Goal: Information Seeking & Learning: Find specific fact

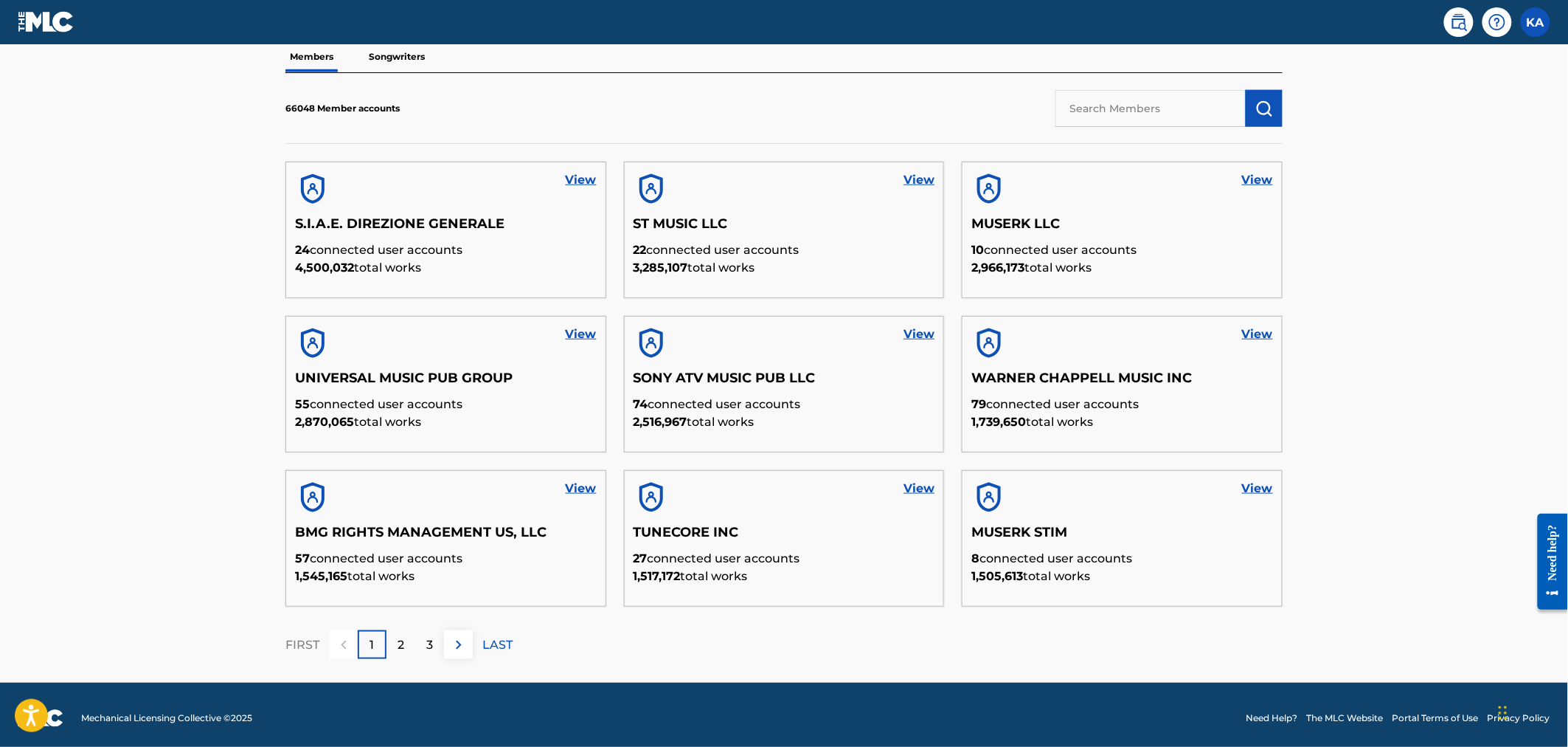
scroll to position [451, 0]
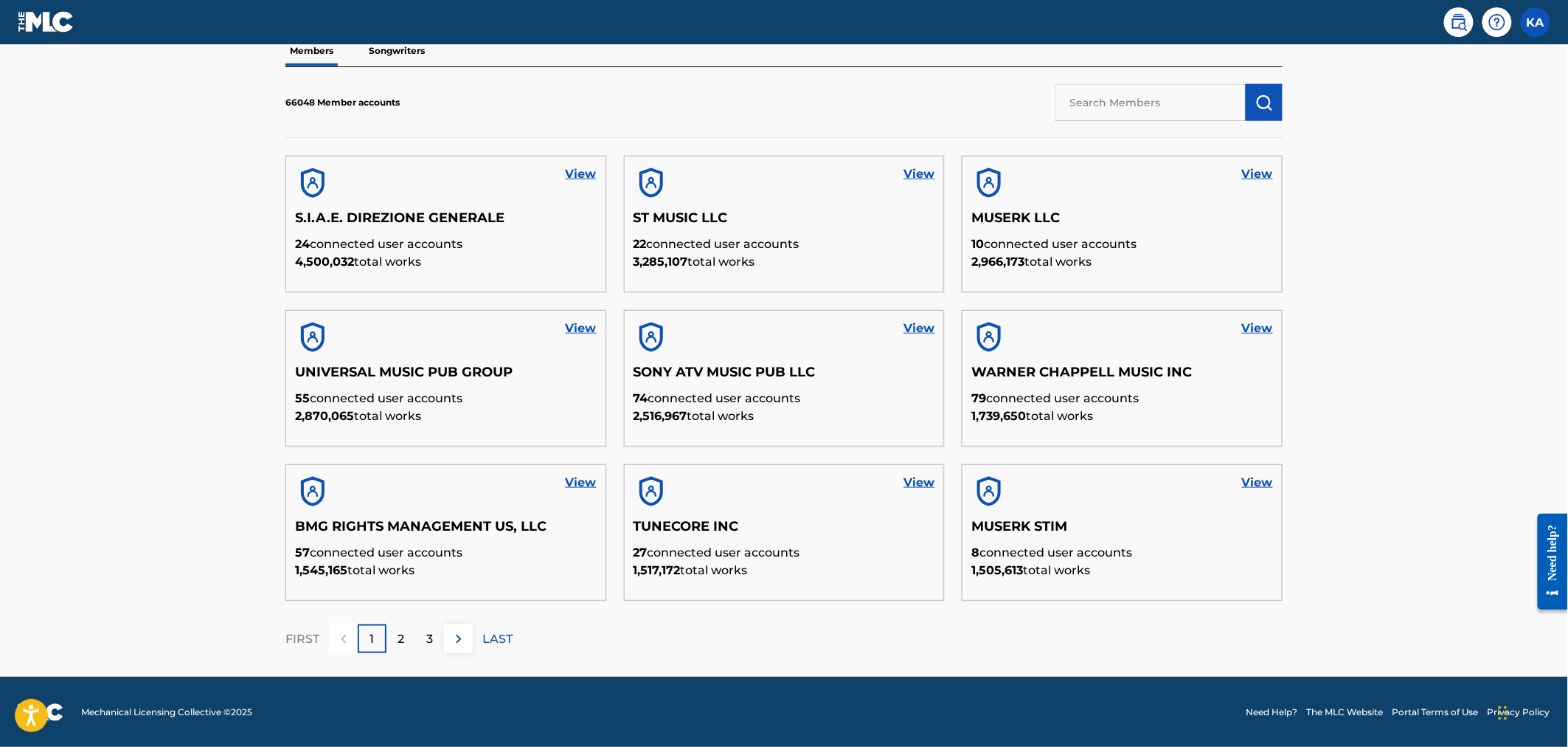
click at [583, 327] on link "View" at bounding box center [581, 328] width 31 height 18
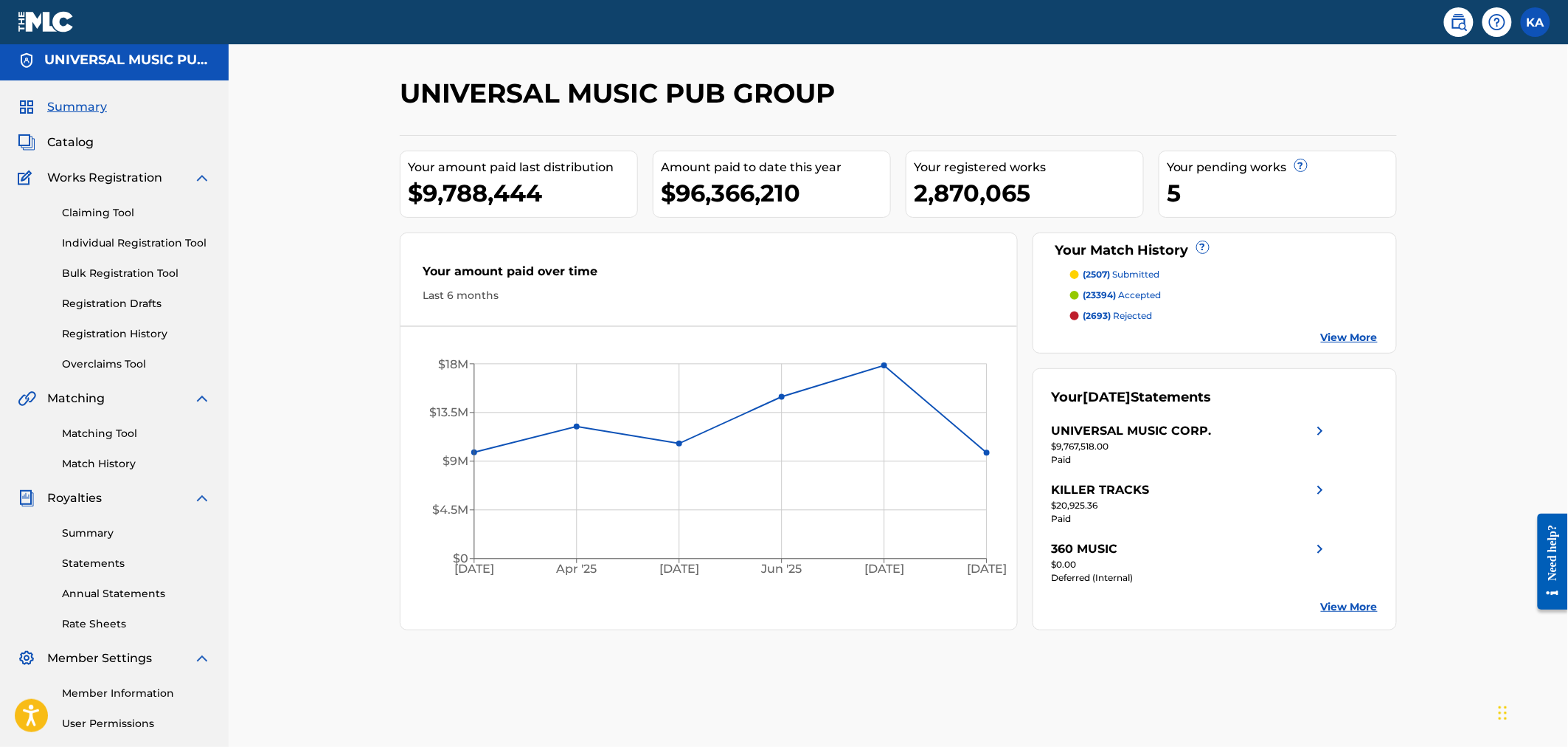
scroll to position [5, 0]
click at [128, 357] on link "Overclaims Tool" at bounding box center [136, 363] width 149 height 15
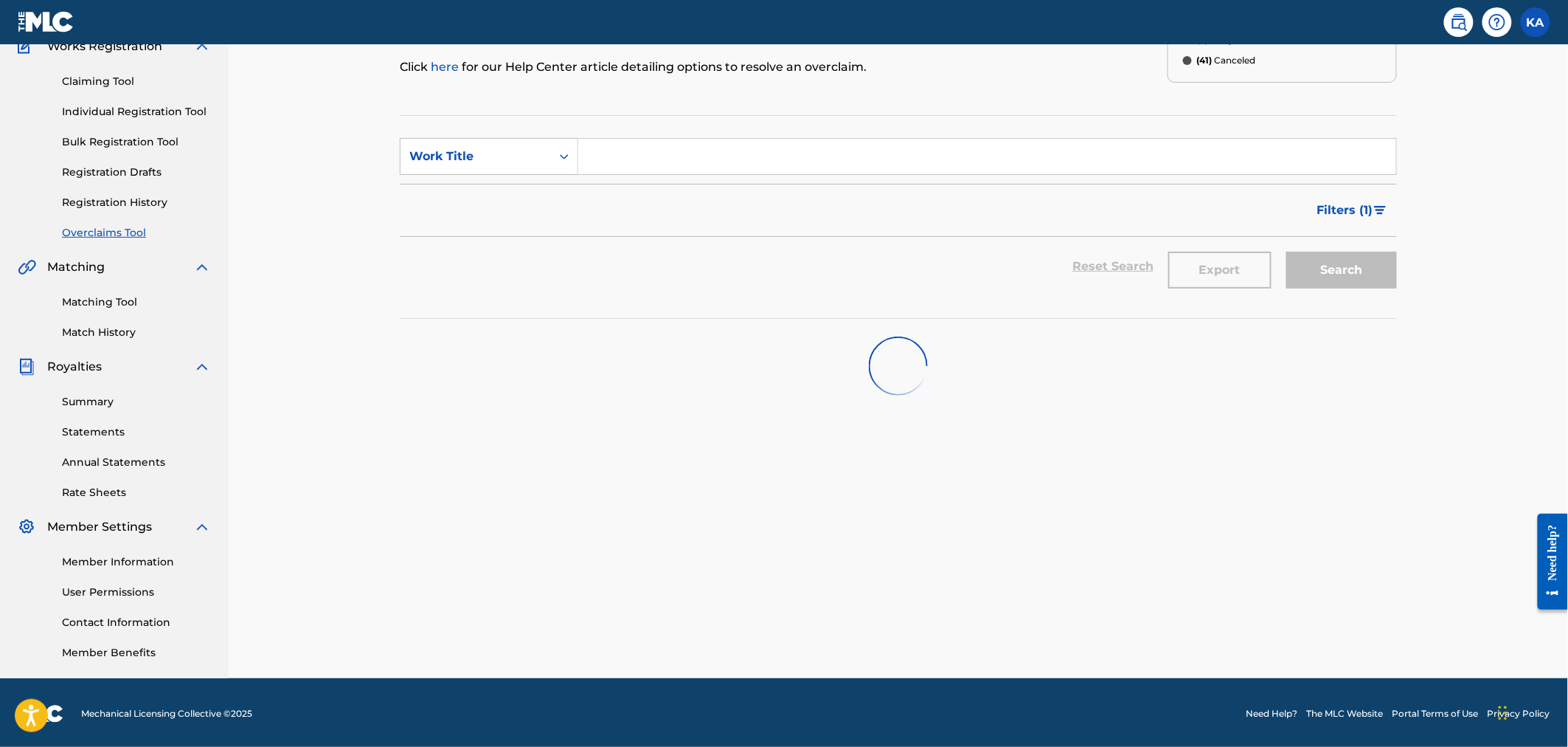
scroll to position [137, 0]
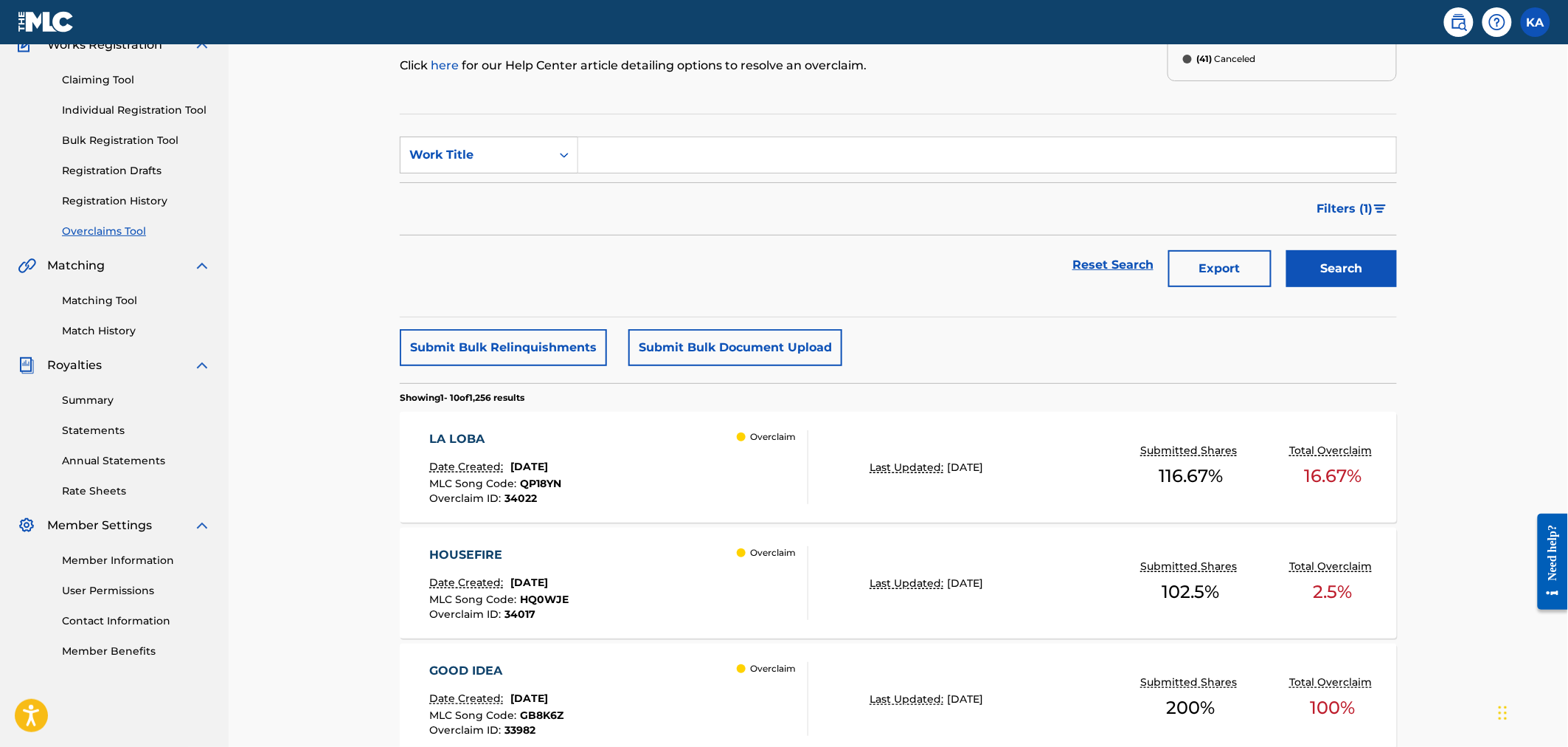
click at [742, 342] on button "Submit Bulk Document Upload" at bounding box center [735, 347] width 214 height 37
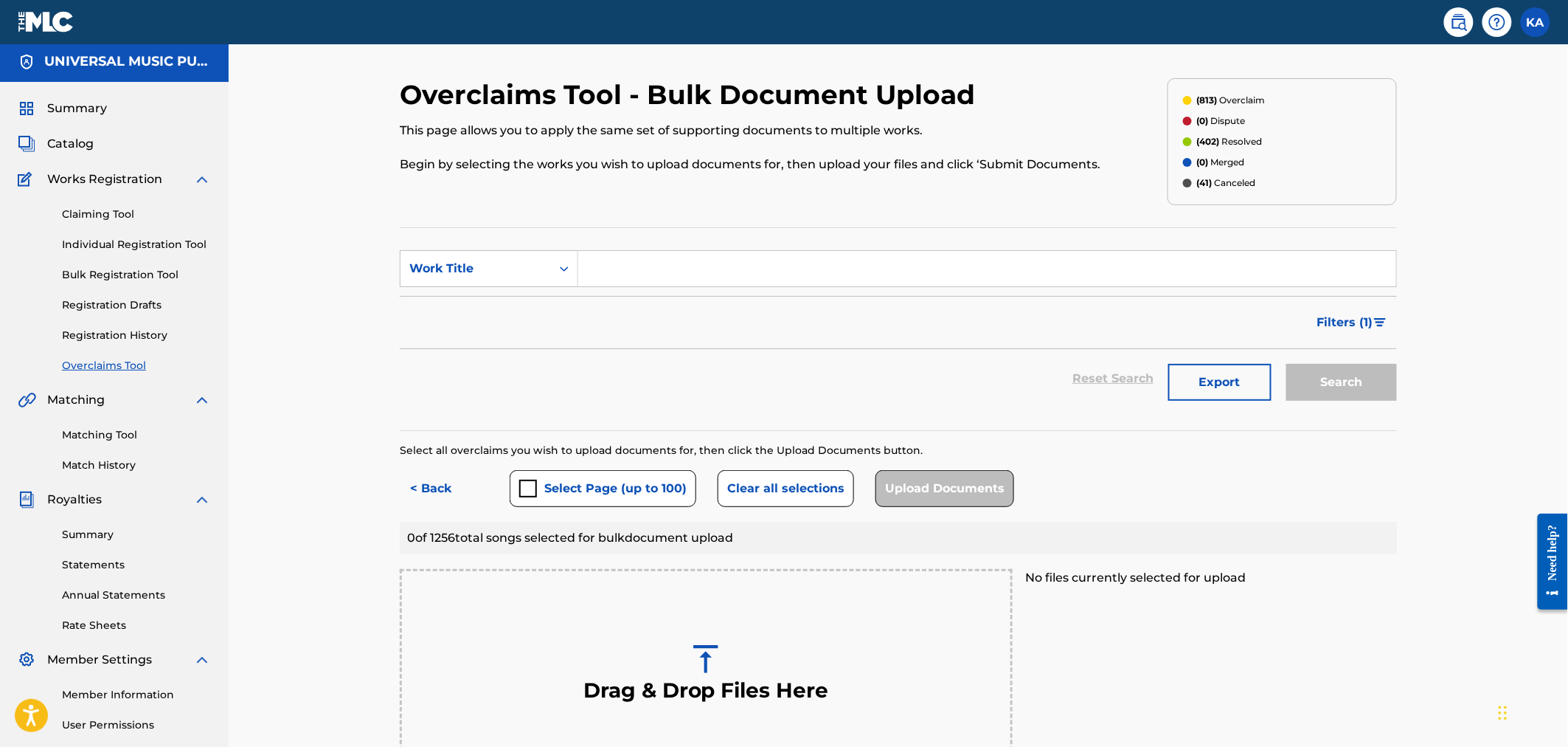
scroll to position [2, 0]
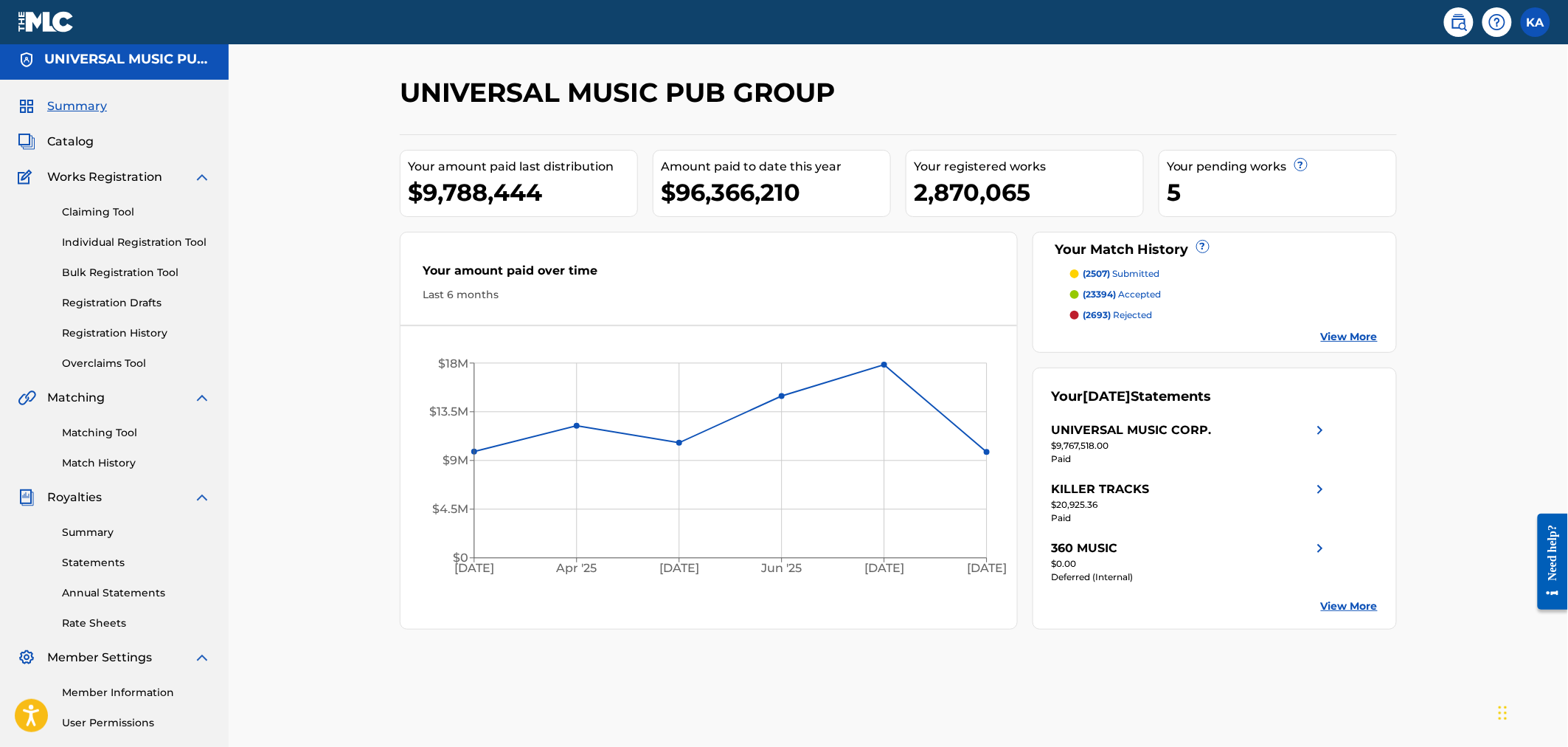
click at [107, 364] on link "Overclaims Tool" at bounding box center [136, 363] width 149 height 15
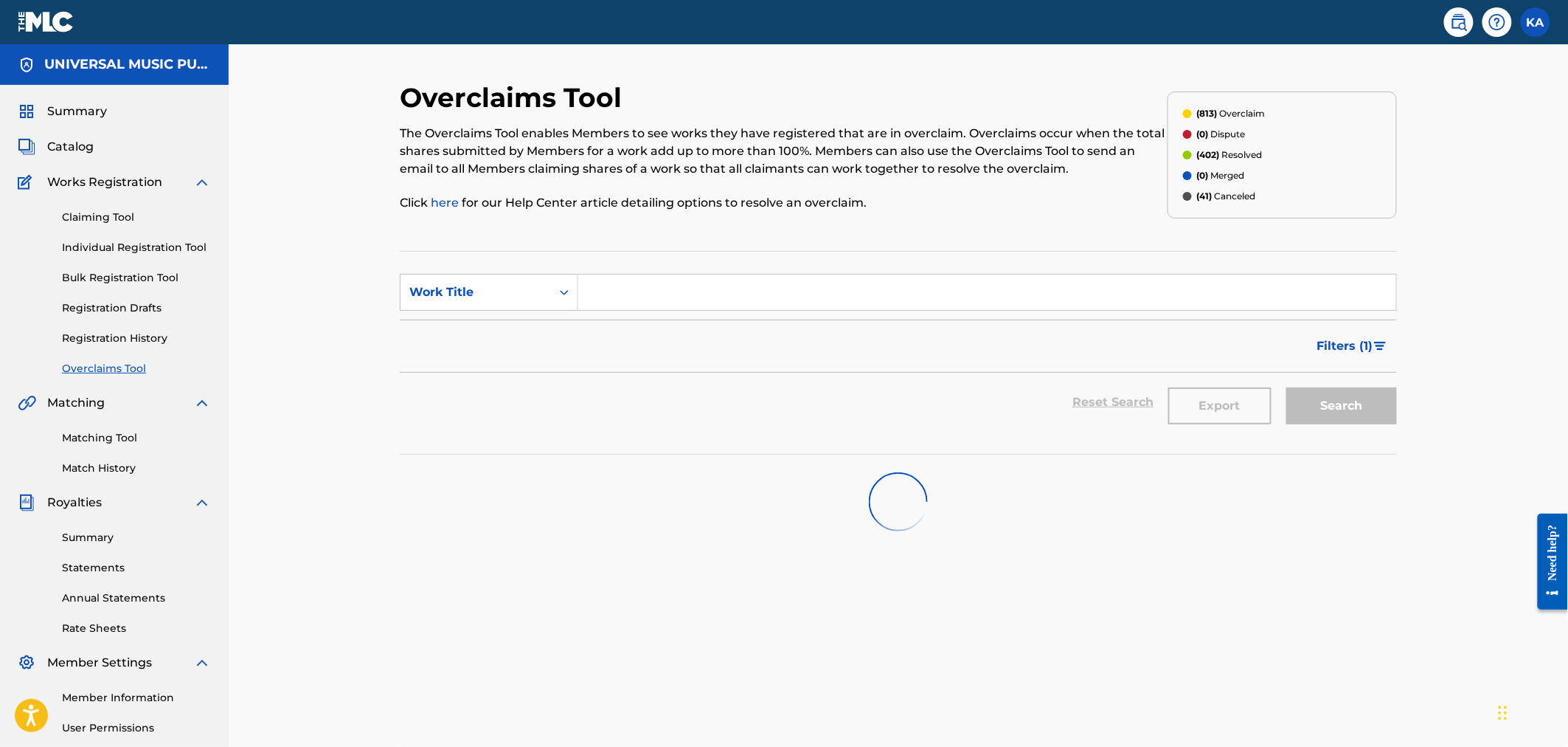
click at [1342, 348] on span "Filters ( 1 )" at bounding box center [1346, 346] width 56 height 18
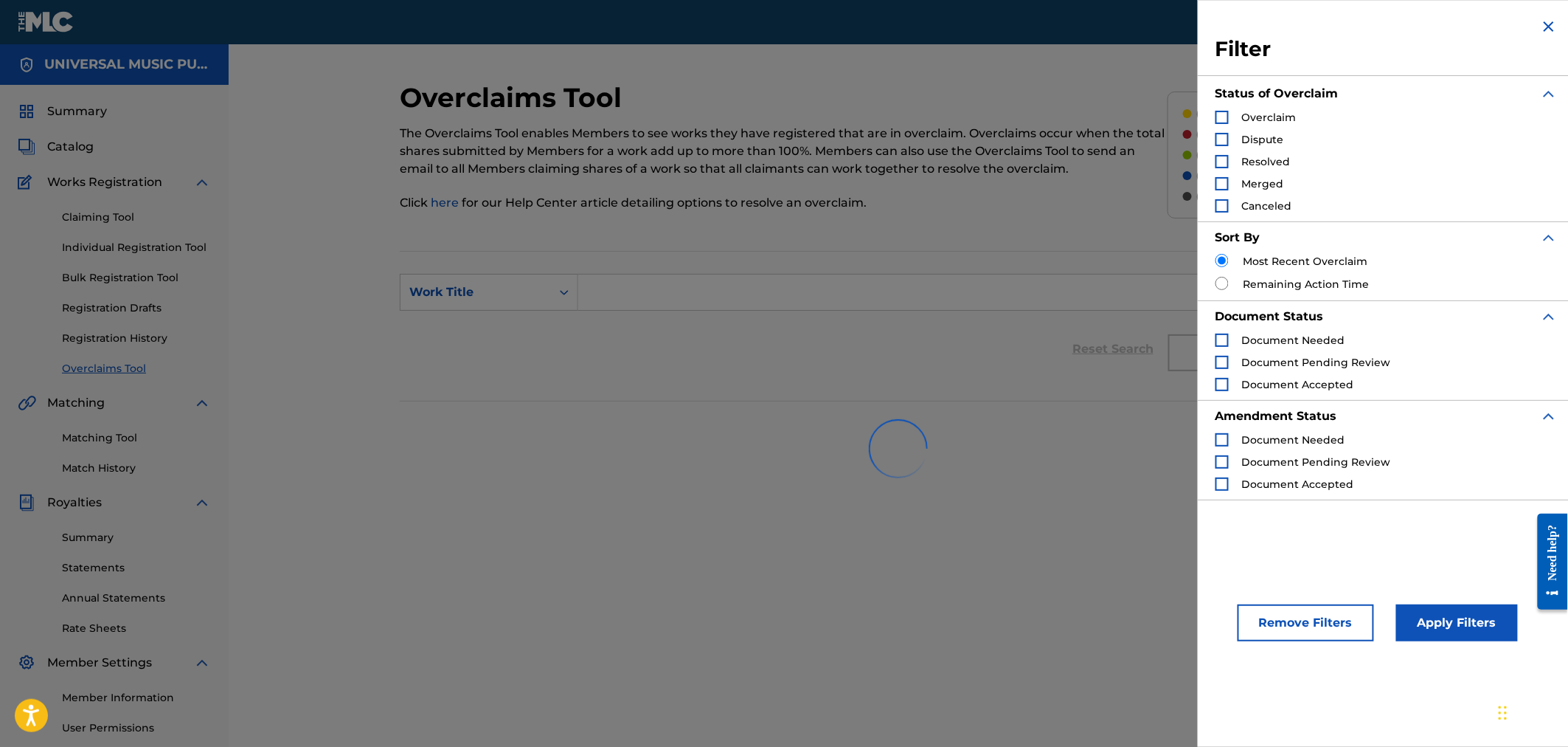
click at [1222, 163] on div "Search Form" at bounding box center [1222, 162] width 14 height 14
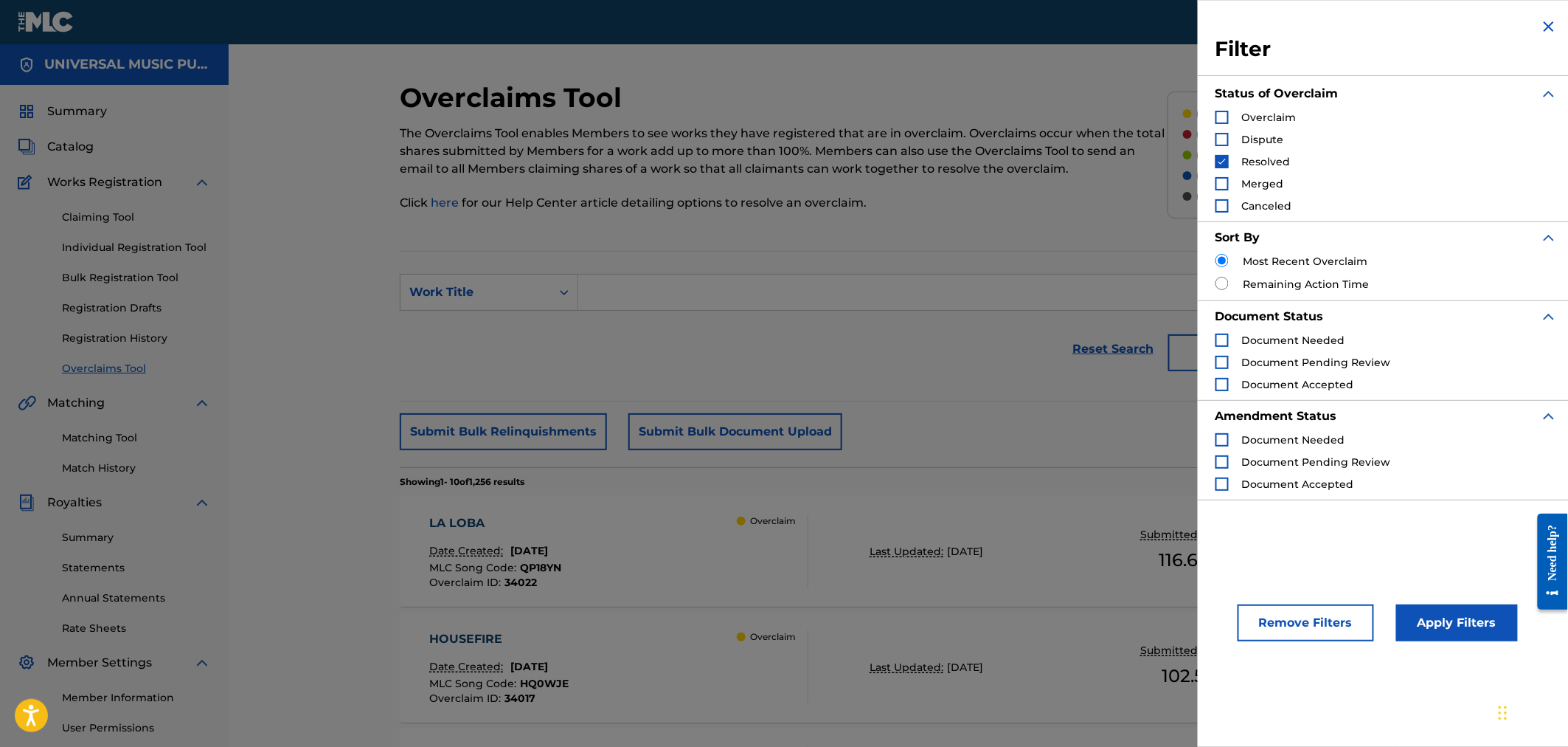
click at [1434, 623] on button "Apply Filters" at bounding box center [1457, 622] width 122 height 37
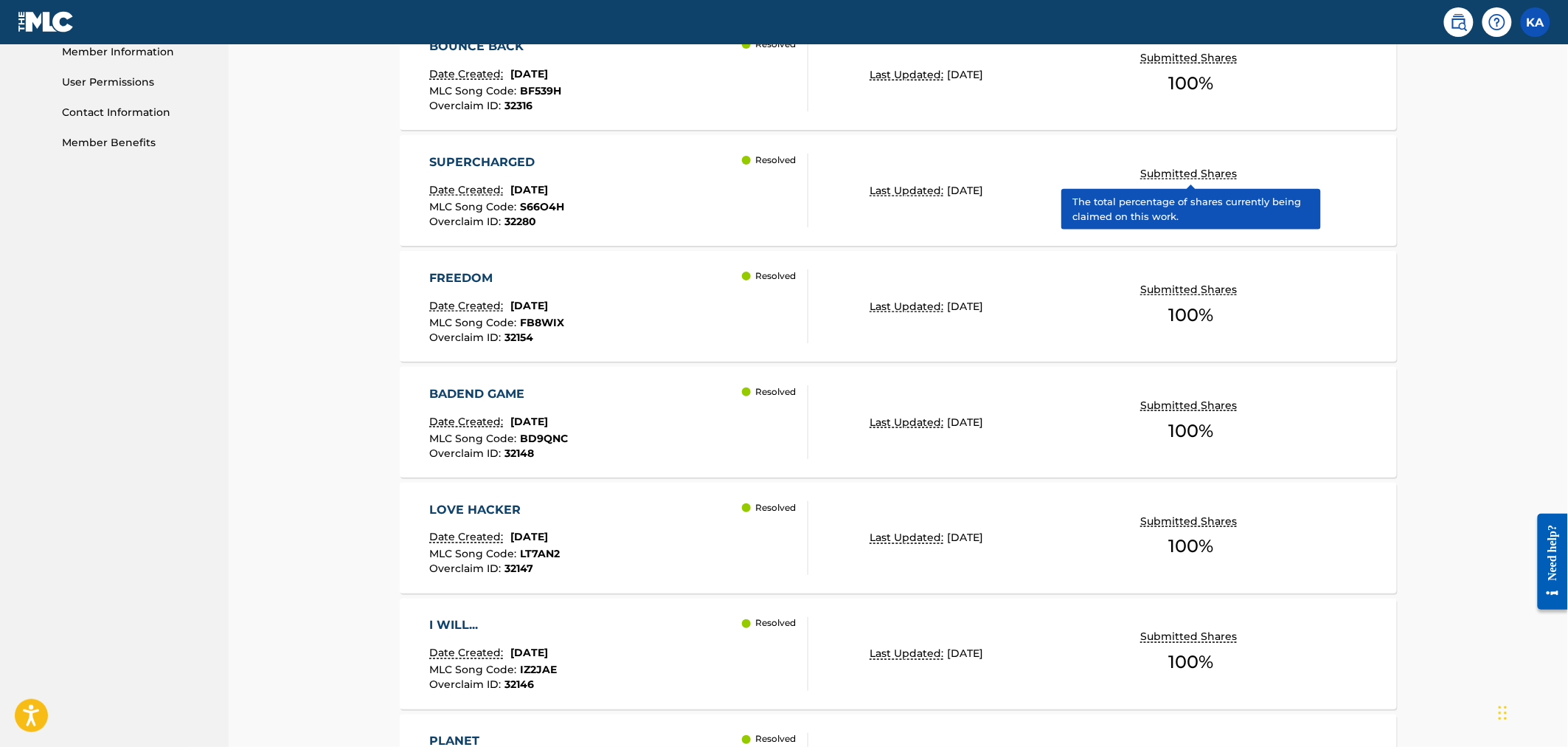
scroll to position [684, 0]
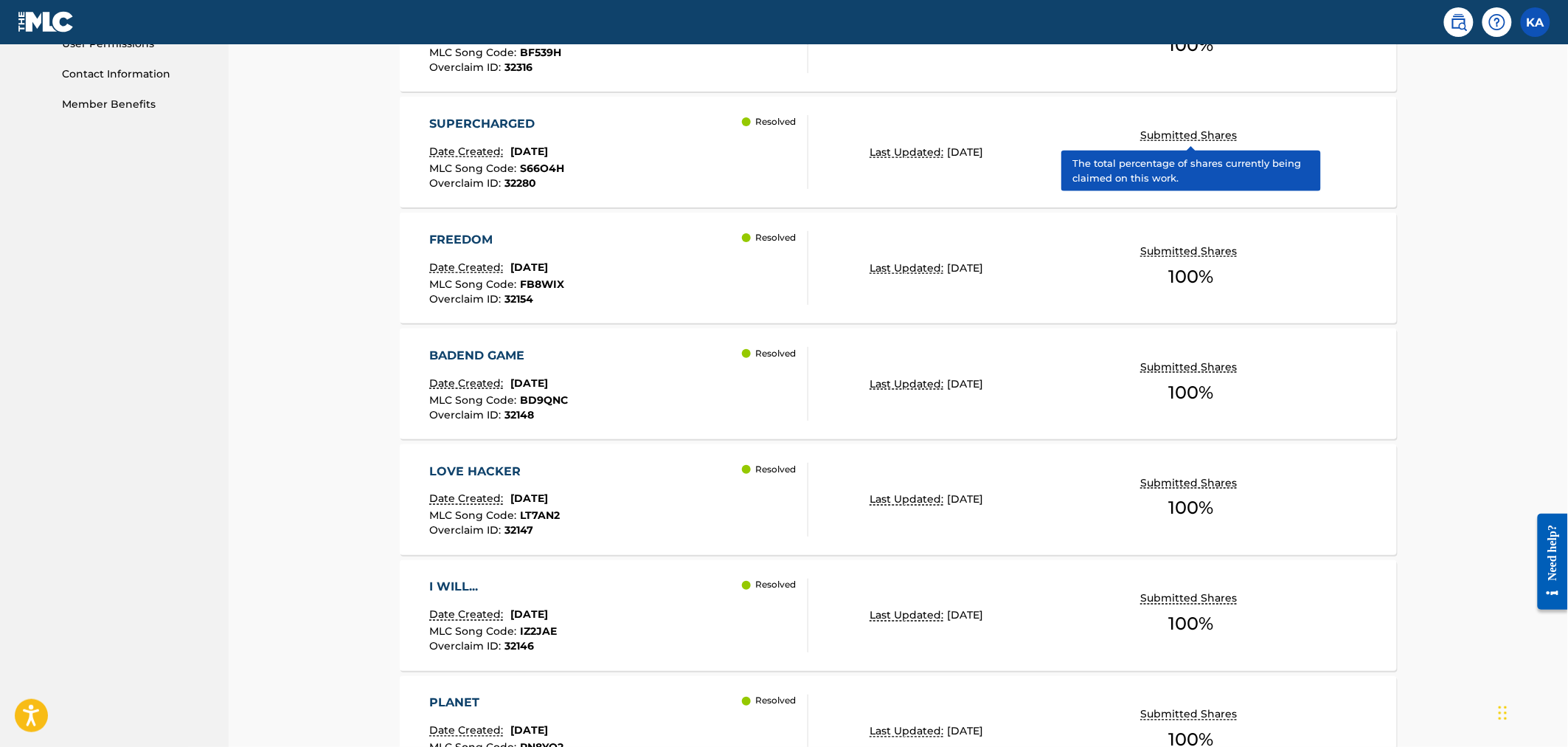
click at [804, 373] on div "Resolved" at bounding box center [774, 383] width 66 height 74
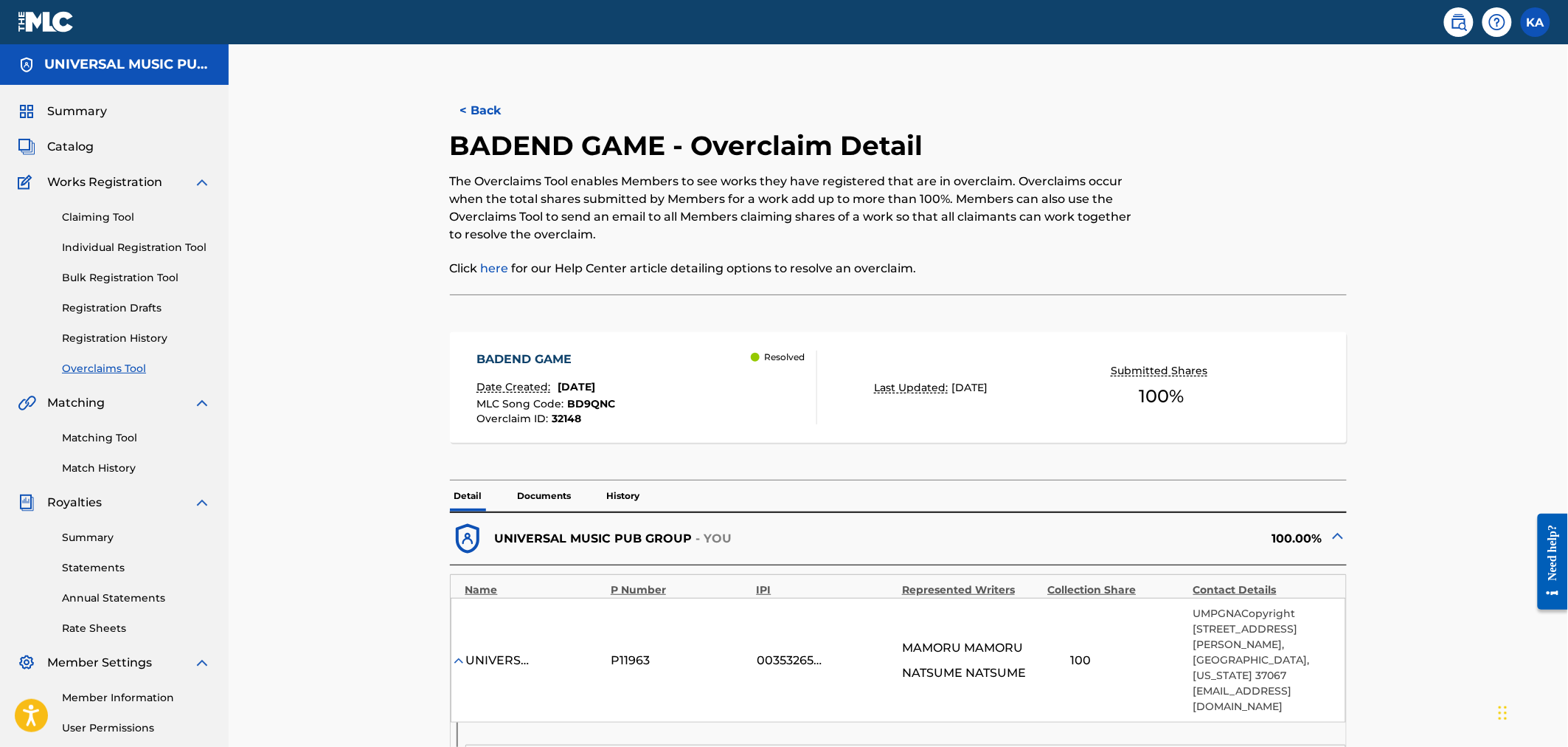
click at [488, 108] on button "< Back" at bounding box center [494, 110] width 89 height 37
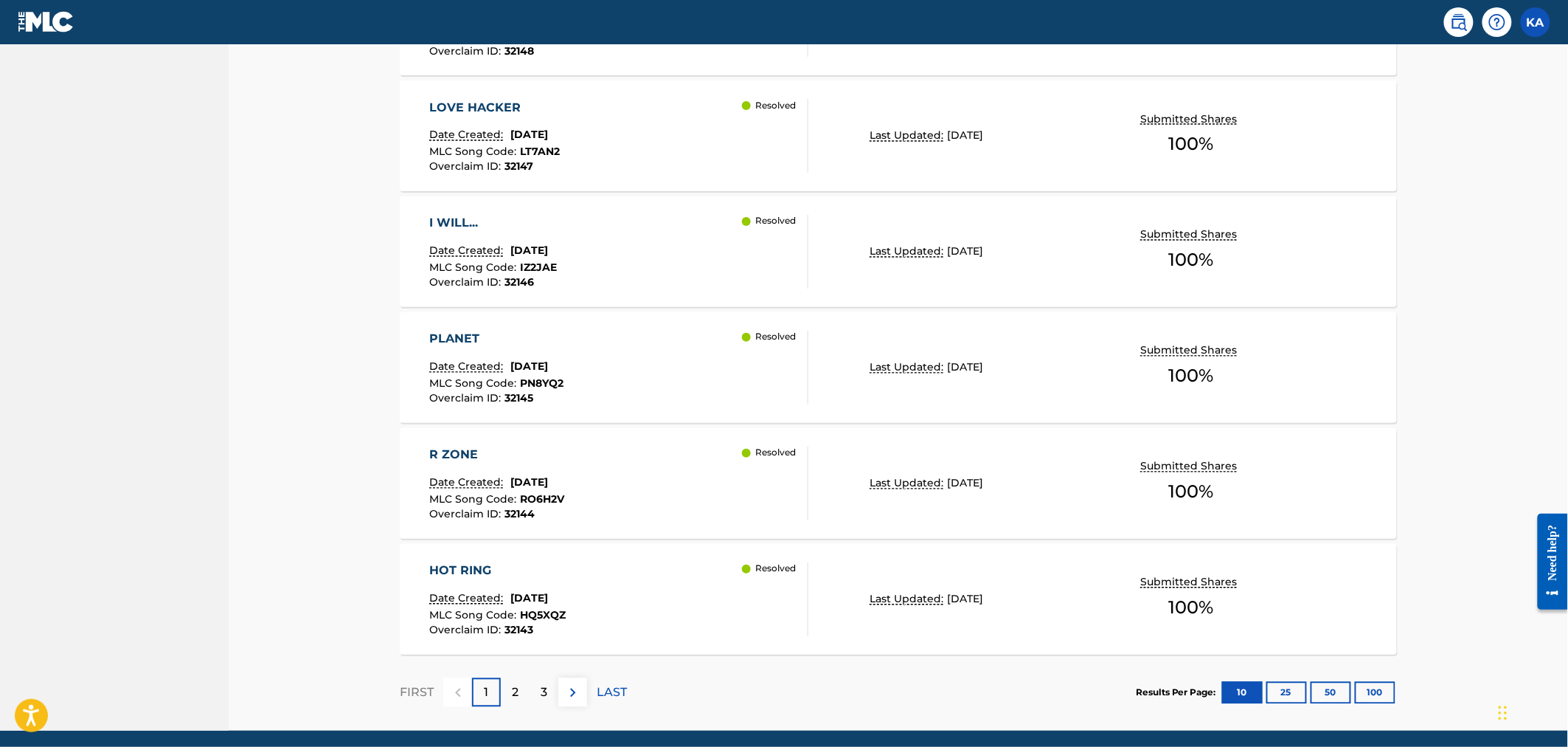
scroll to position [1094, 0]
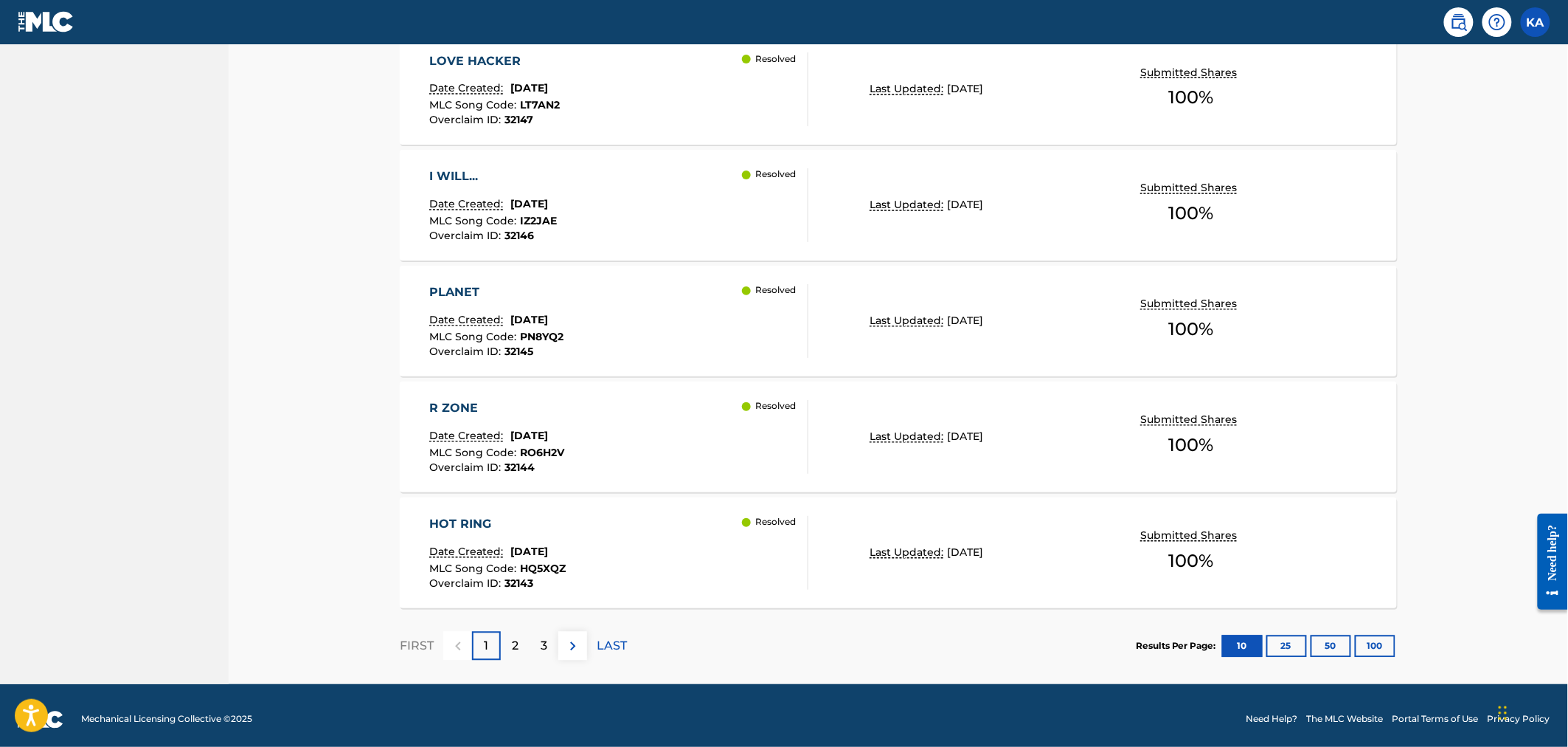
click at [649, 522] on div "HOT RING Date Created: August 07, 2025 MLC Song Code : HQ5XQZ Overclaim ID : 32…" at bounding box center [619, 552] width 379 height 74
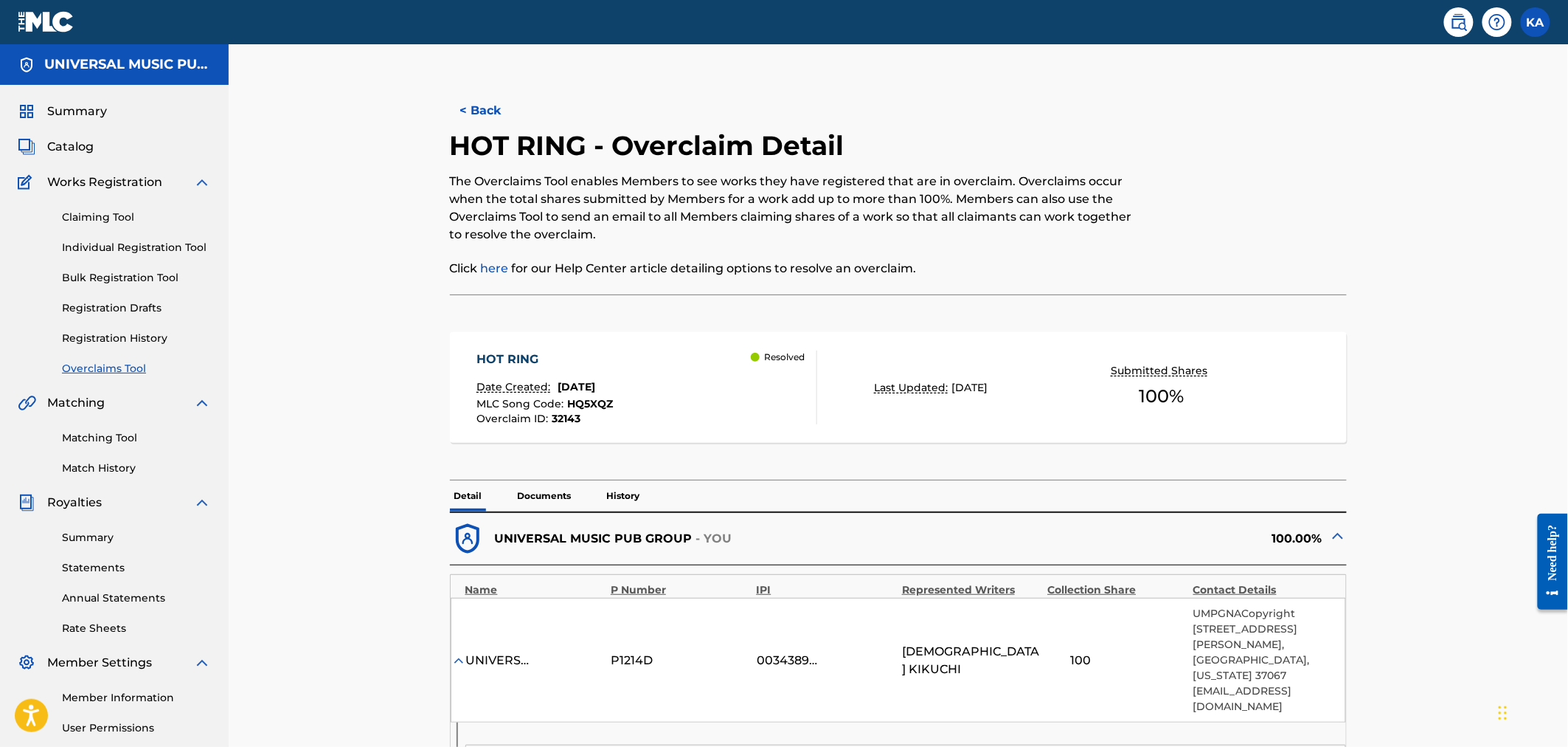
click at [497, 118] on button "< Back" at bounding box center [494, 110] width 89 height 37
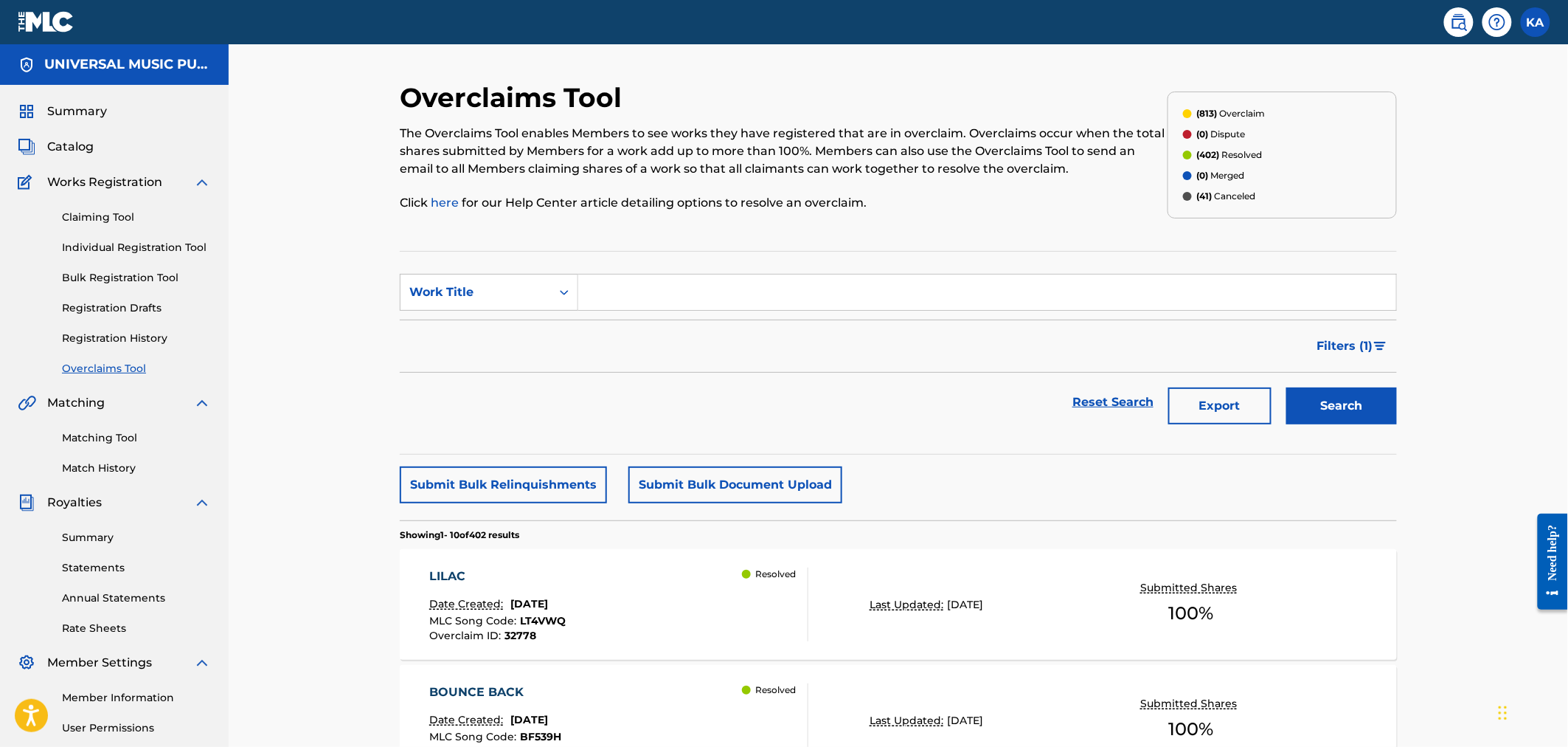
click at [1343, 338] on span "Filters ( 1 )" at bounding box center [1346, 346] width 56 height 18
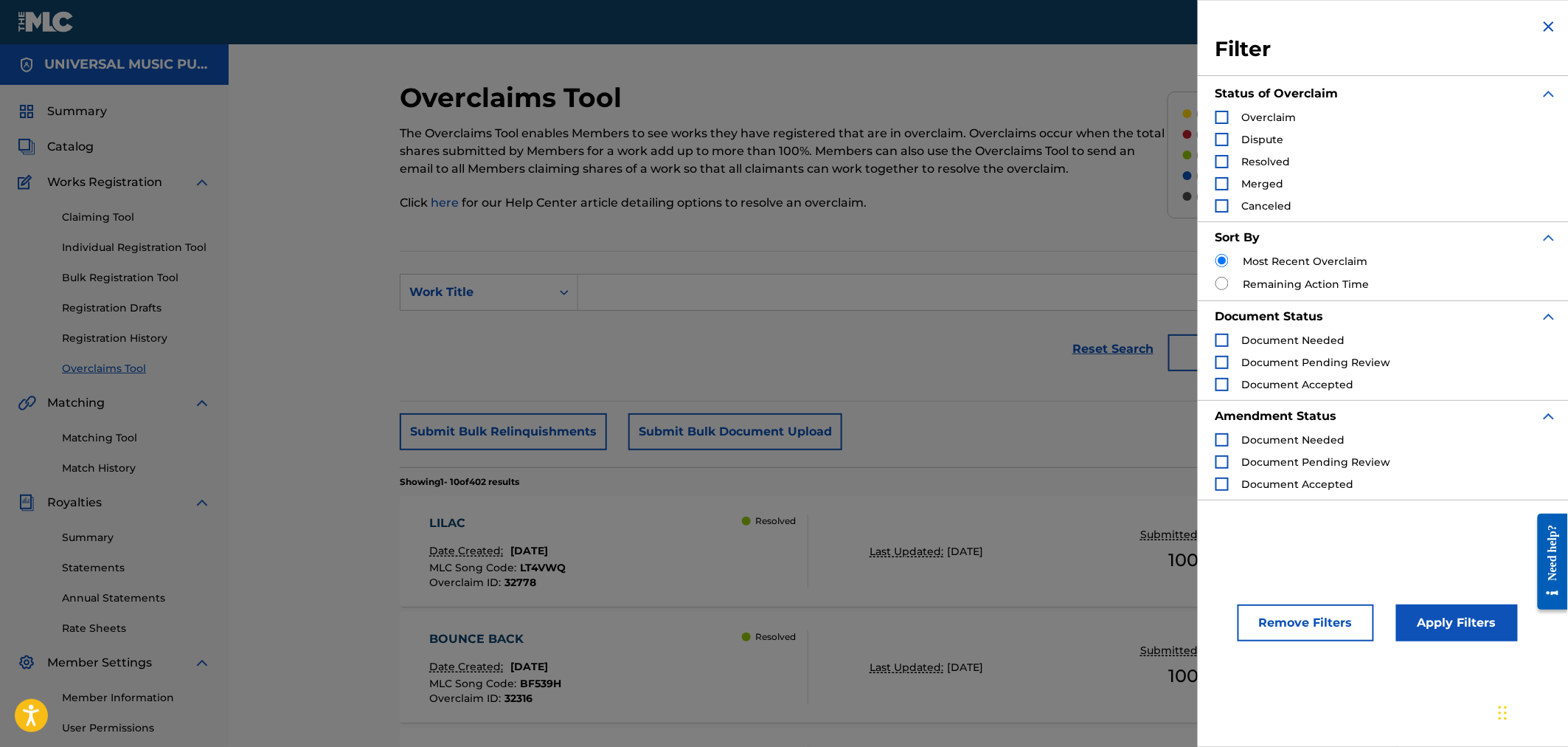
click at [1225, 113] on div "Search Form" at bounding box center [1222, 118] width 14 height 14
click at [1226, 134] on div "Search Form" at bounding box center [1222, 140] width 14 height 14
click at [1226, 116] on img "Search Form" at bounding box center [1222, 118] width 10 height 10
click at [1422, 629] on button "Apply Filters" at bounding box center [1457, 622] width 122 height 37
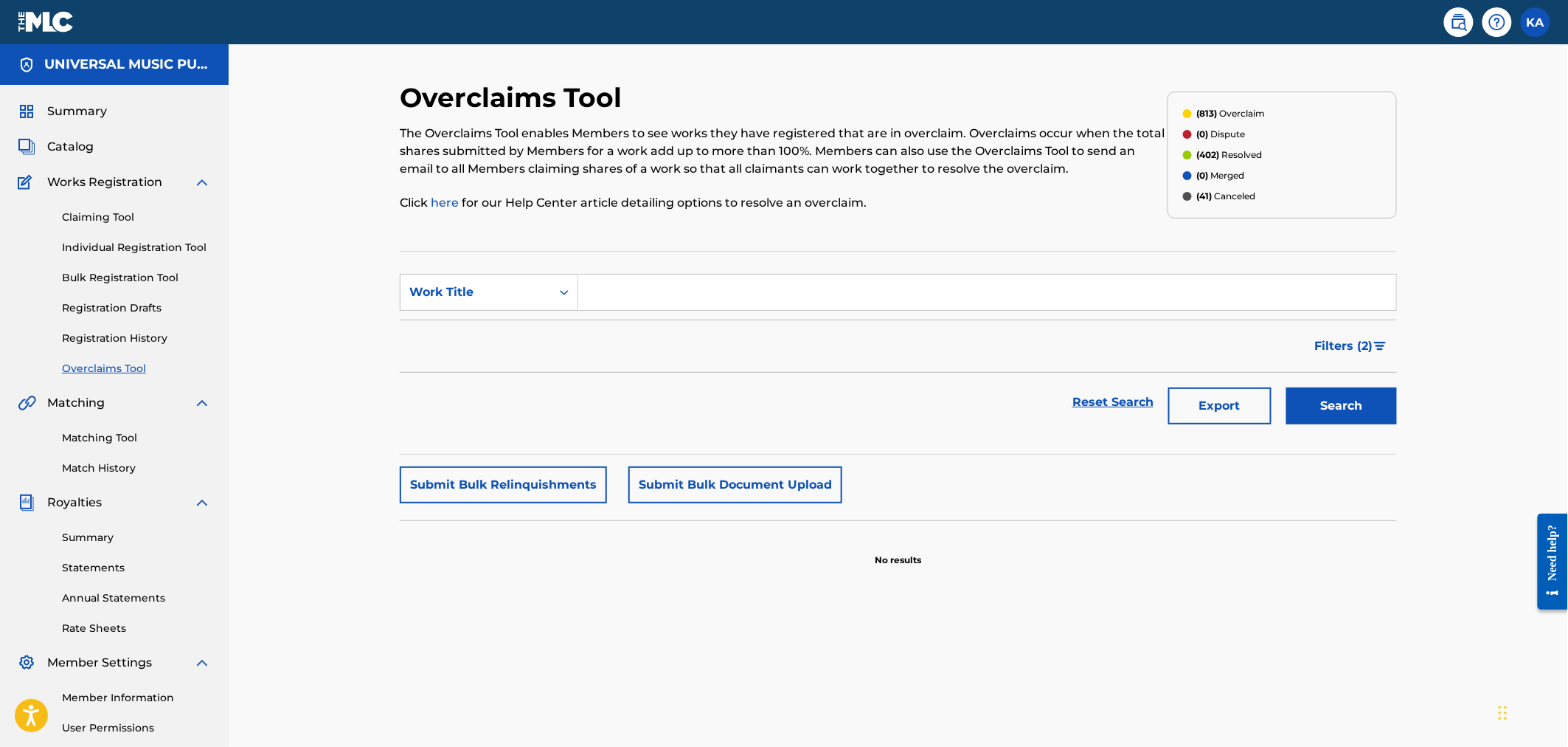
click at [1334, 344] on span "Filters ( 2 )" at bounding box center [1344, 346] width 58 height 18
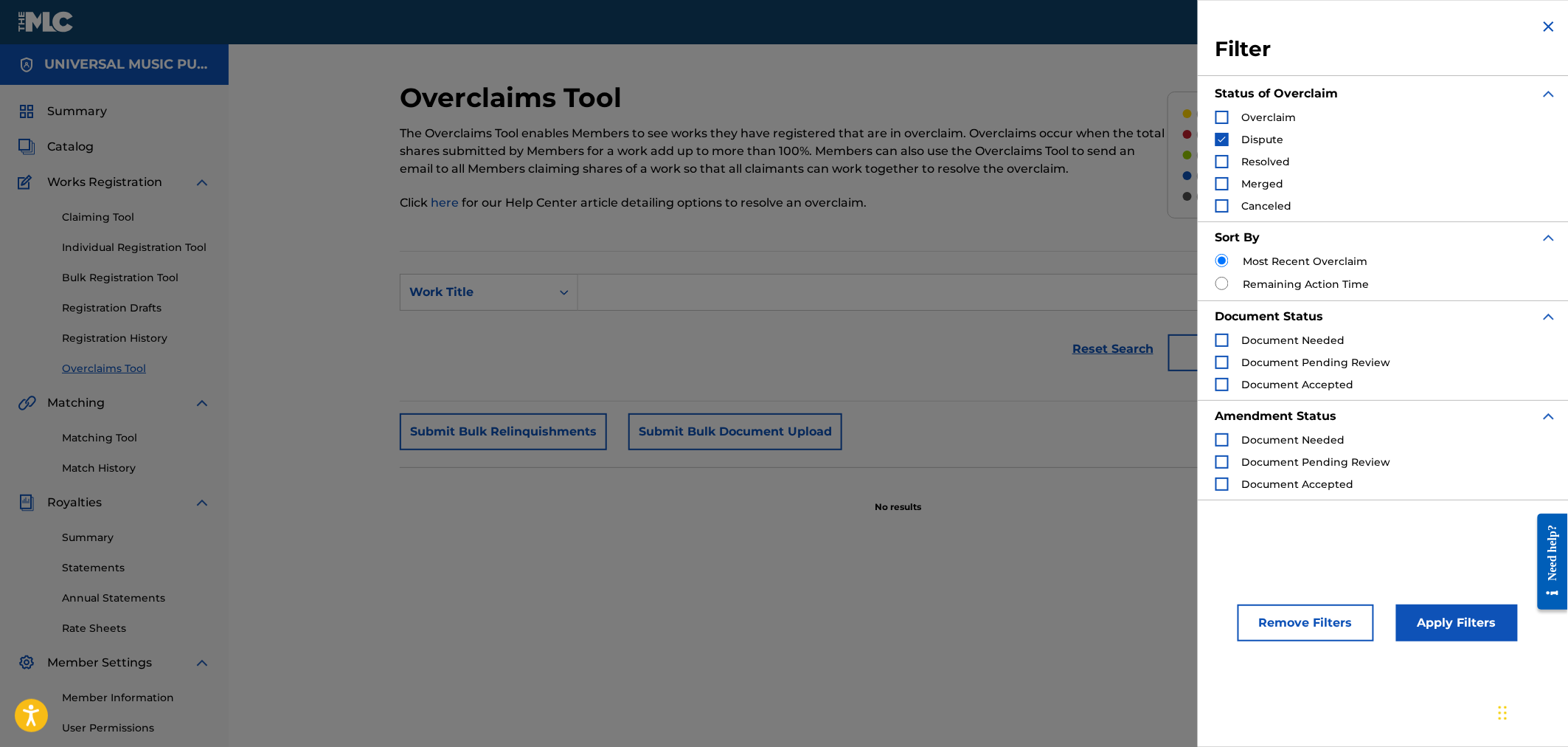
drag, startPoint x: 1226, startPoint y: 116, endPoint x: 1221, endPoint y: 128, distance: 13.0
click at [1226, 117] on div "Search Form" at bounding box center [1222, 118] width 14 height 14
click at [1222, 136] on img "Search Form" at bounding box center [1222, 140] width 10 height 10
click at [1453, 617] on button "Apply Filters" at bounding box center [1457, 622] width 122 height 37
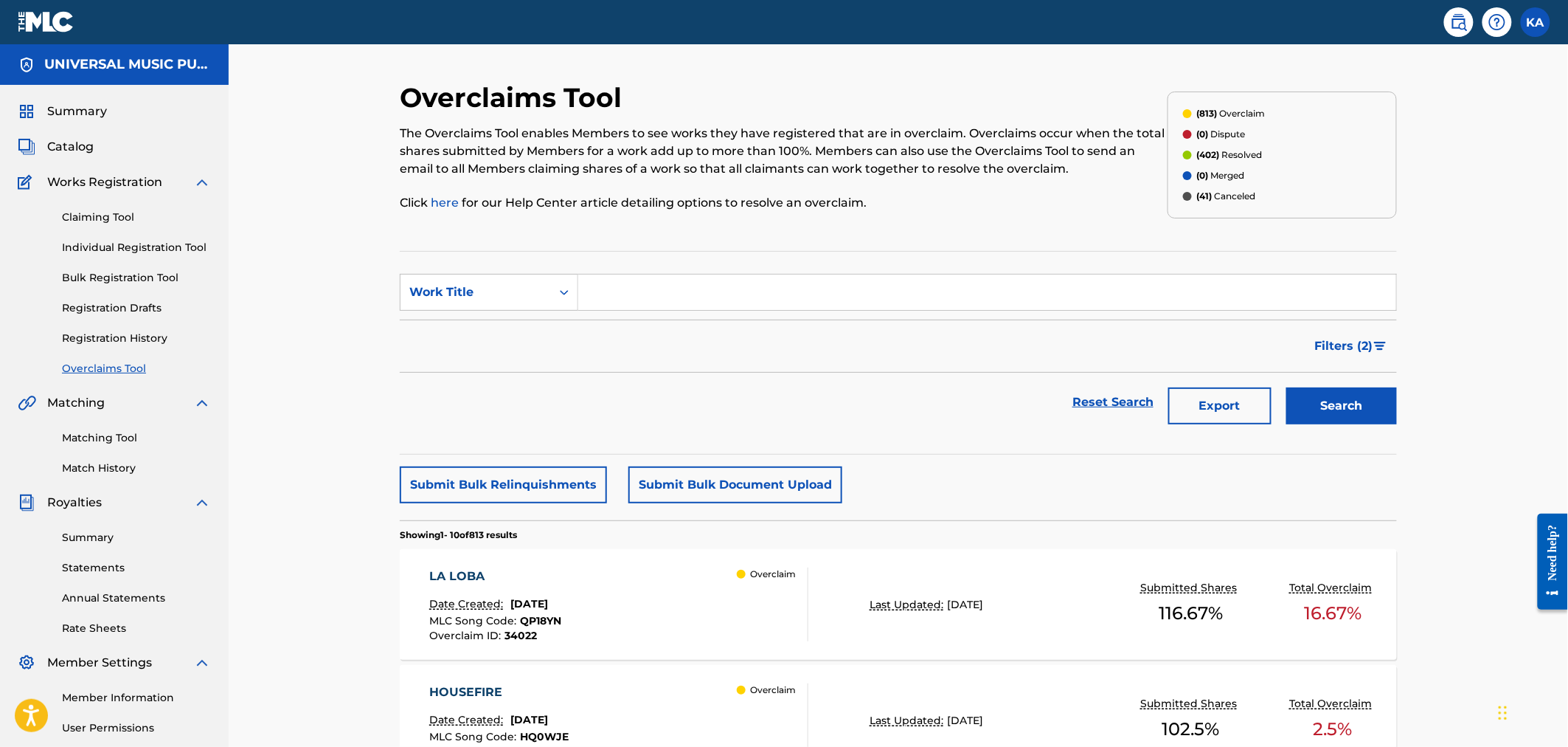
click at [98, 343] on link "Registration History" at bounding box center [136, 338] width 149 height 15
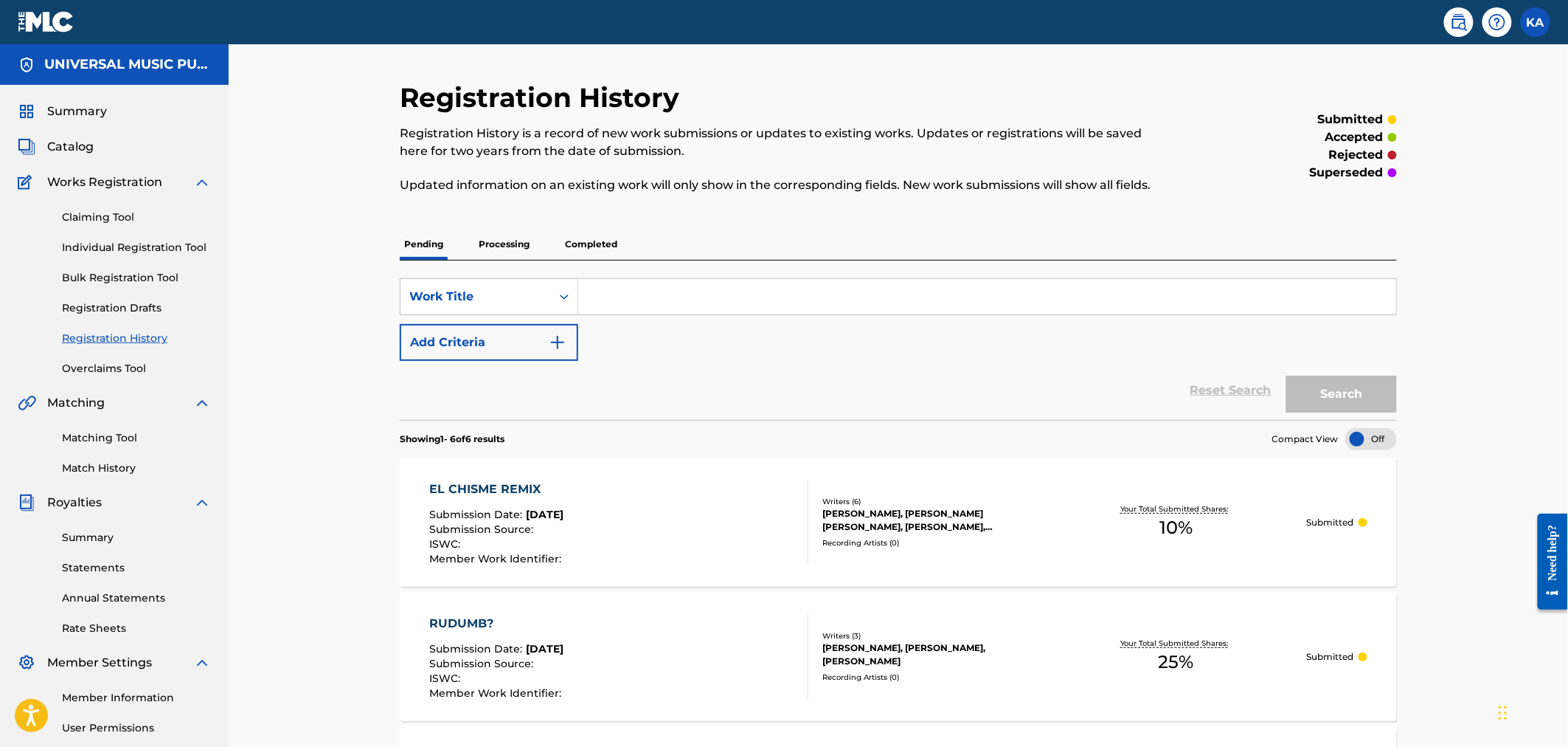
click at [609, 238] on p "Completed" at bounding box center [591, 244] width 61 height 31
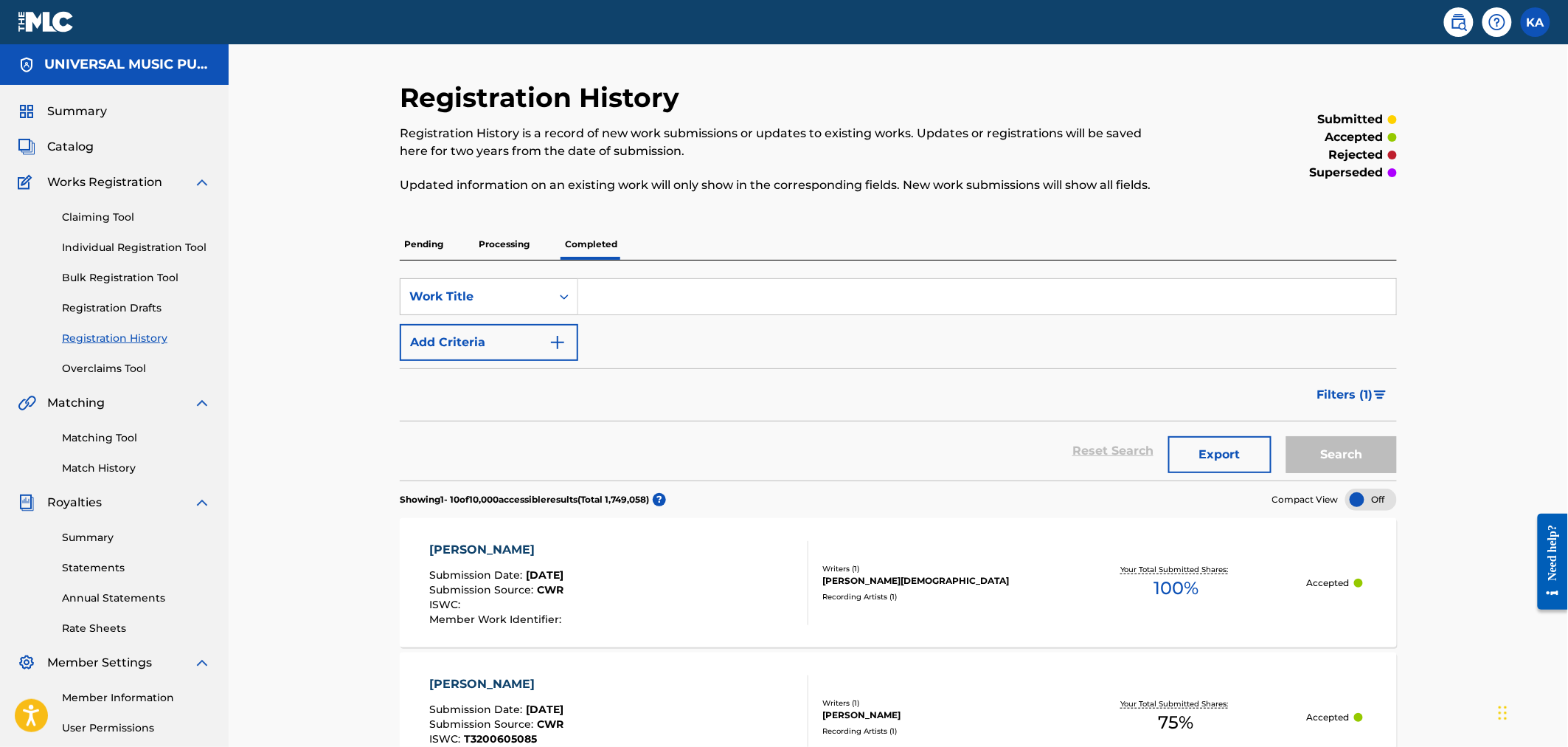
click at [1351, 399] on span "Filters ( 1 )" at bounding box center [1346, 394] width 56 height 18
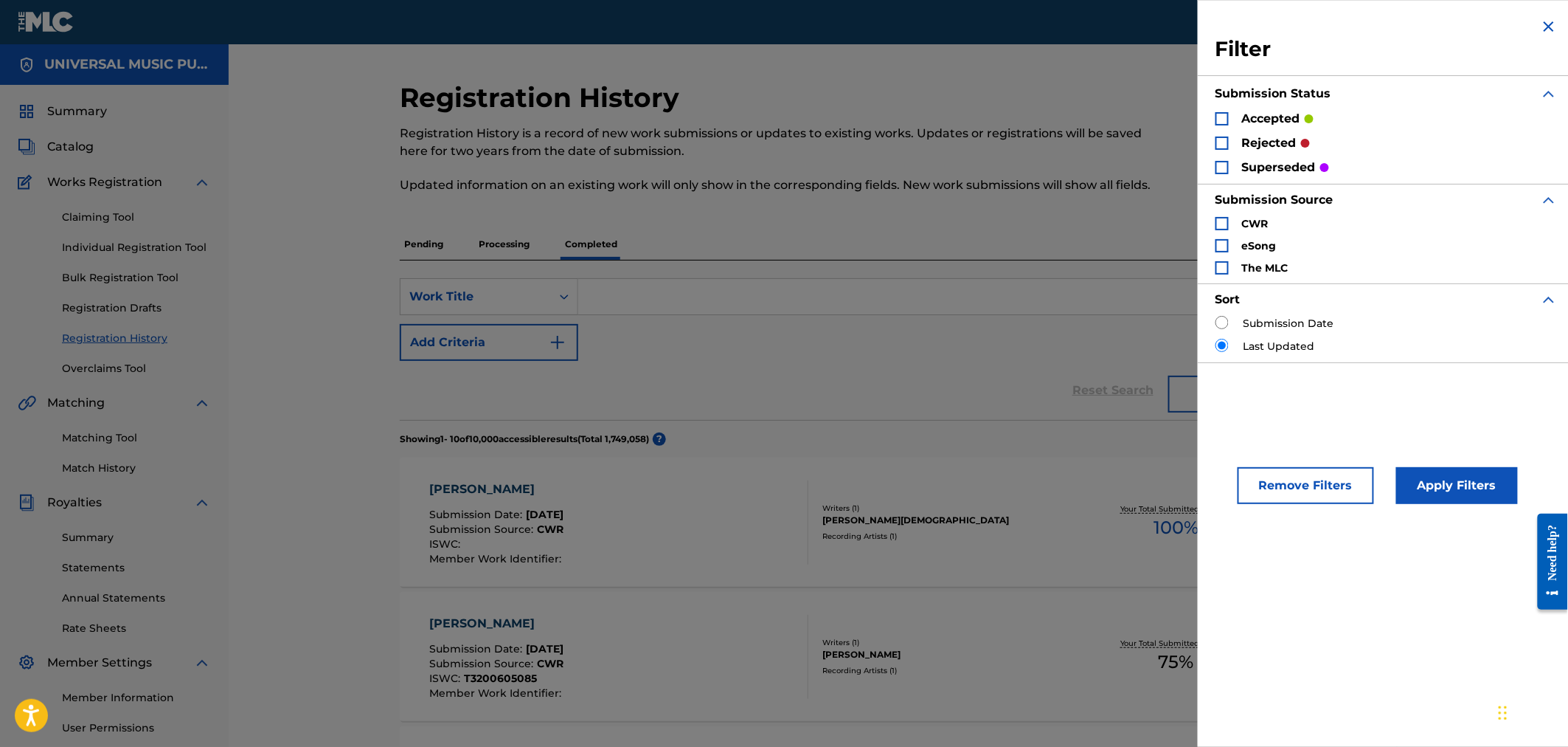
click at [1226, 141] on div "Search Form" at bounding box center [1222, 143] width 14 height 14
click at [1414, 477] on button "Apply Filters" at bounding box center [1457, 485] width 122 height 37
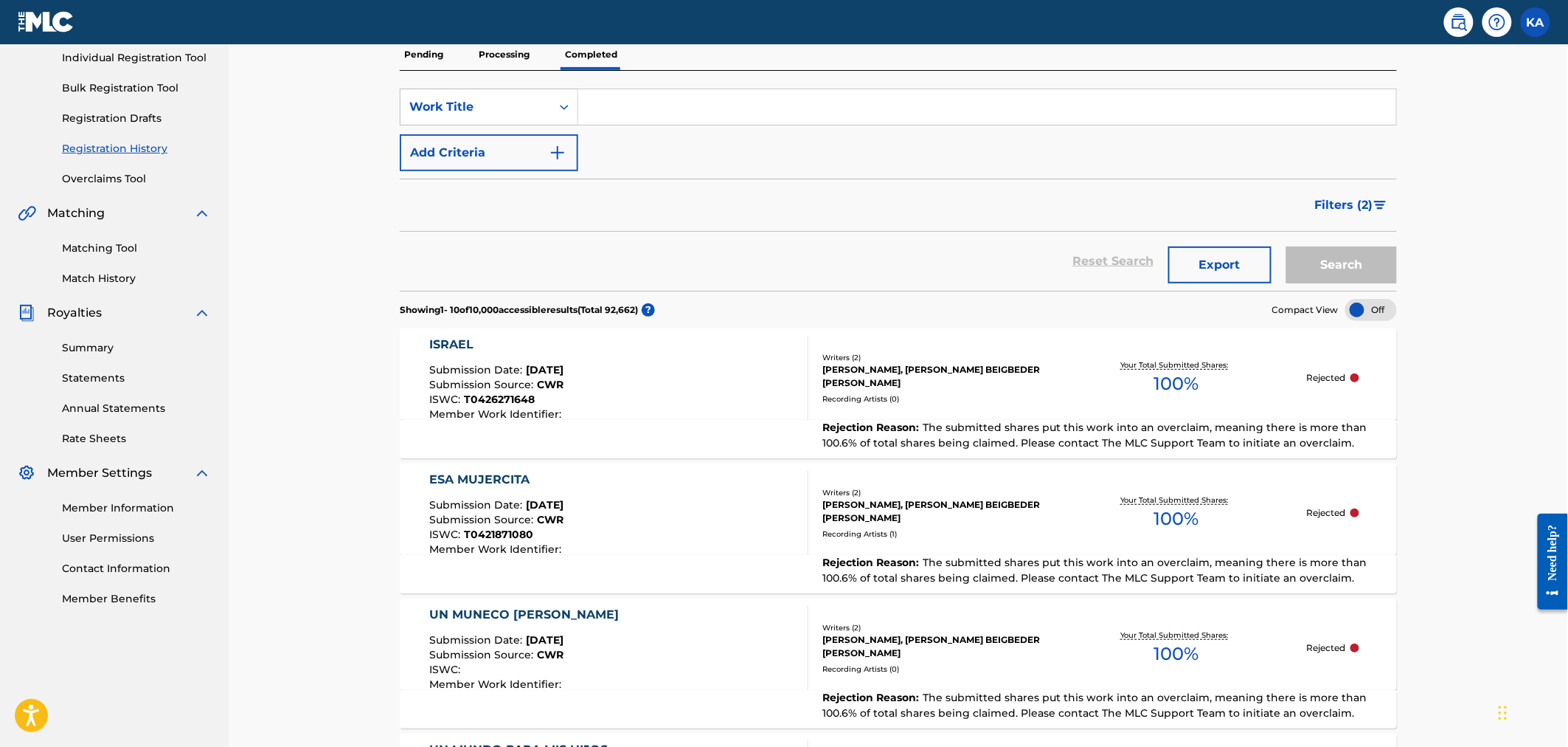
scroll to position [203, 0]
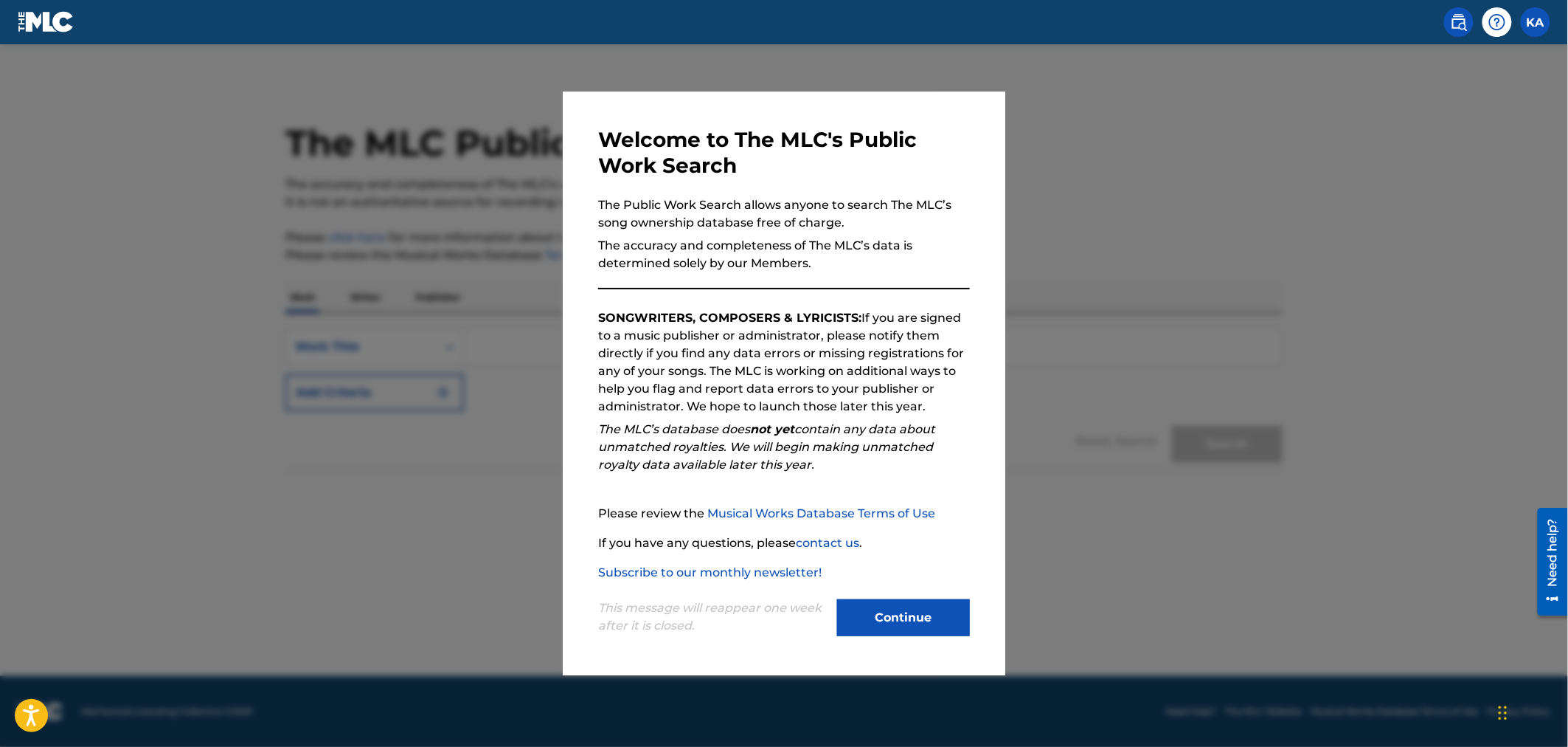
click at [889, 616] on button "Continue" at bounding box center [904, 617] width 133 height 37
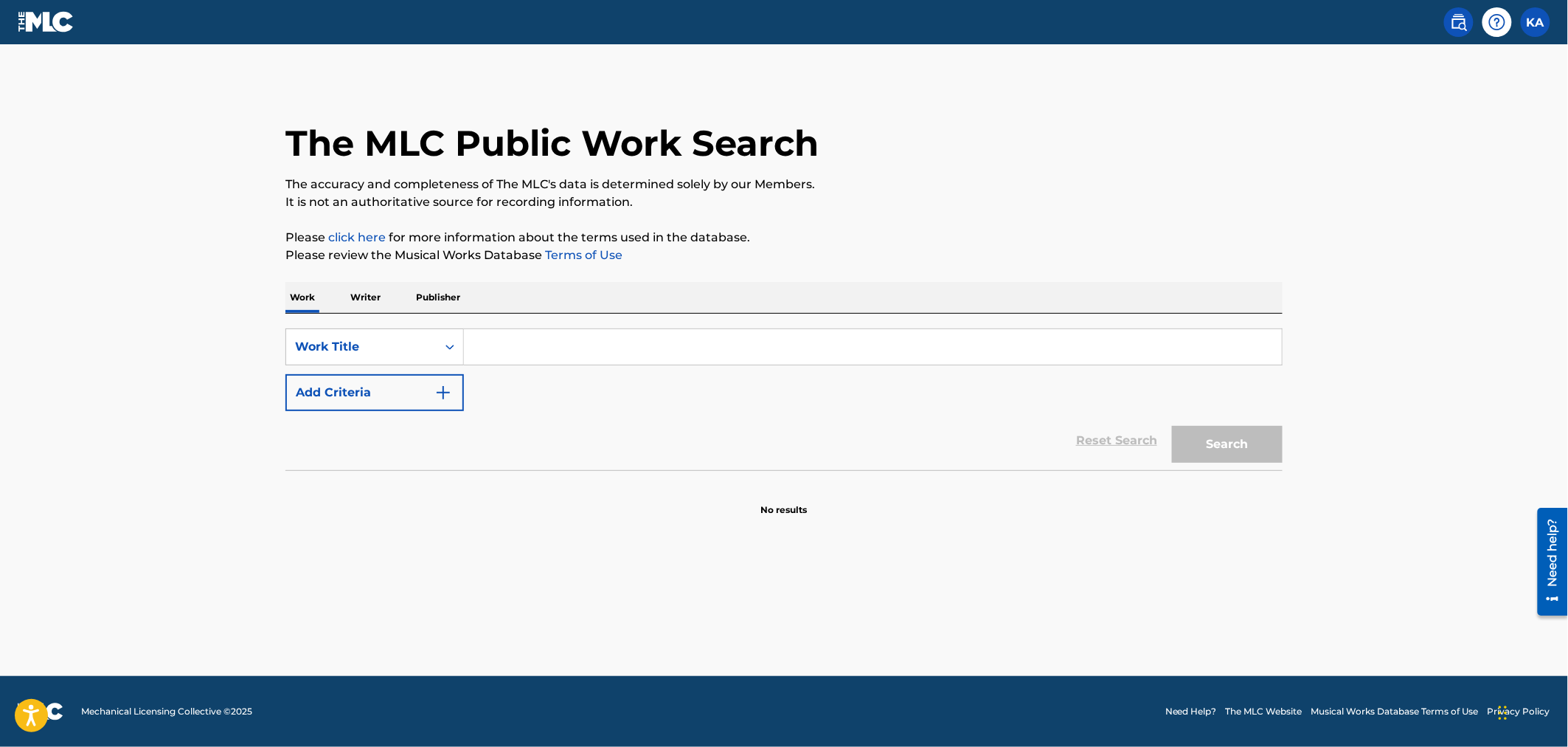
click at [550, 355] on input "Search Form" at bounding box center [873, 347] width 818 height 36
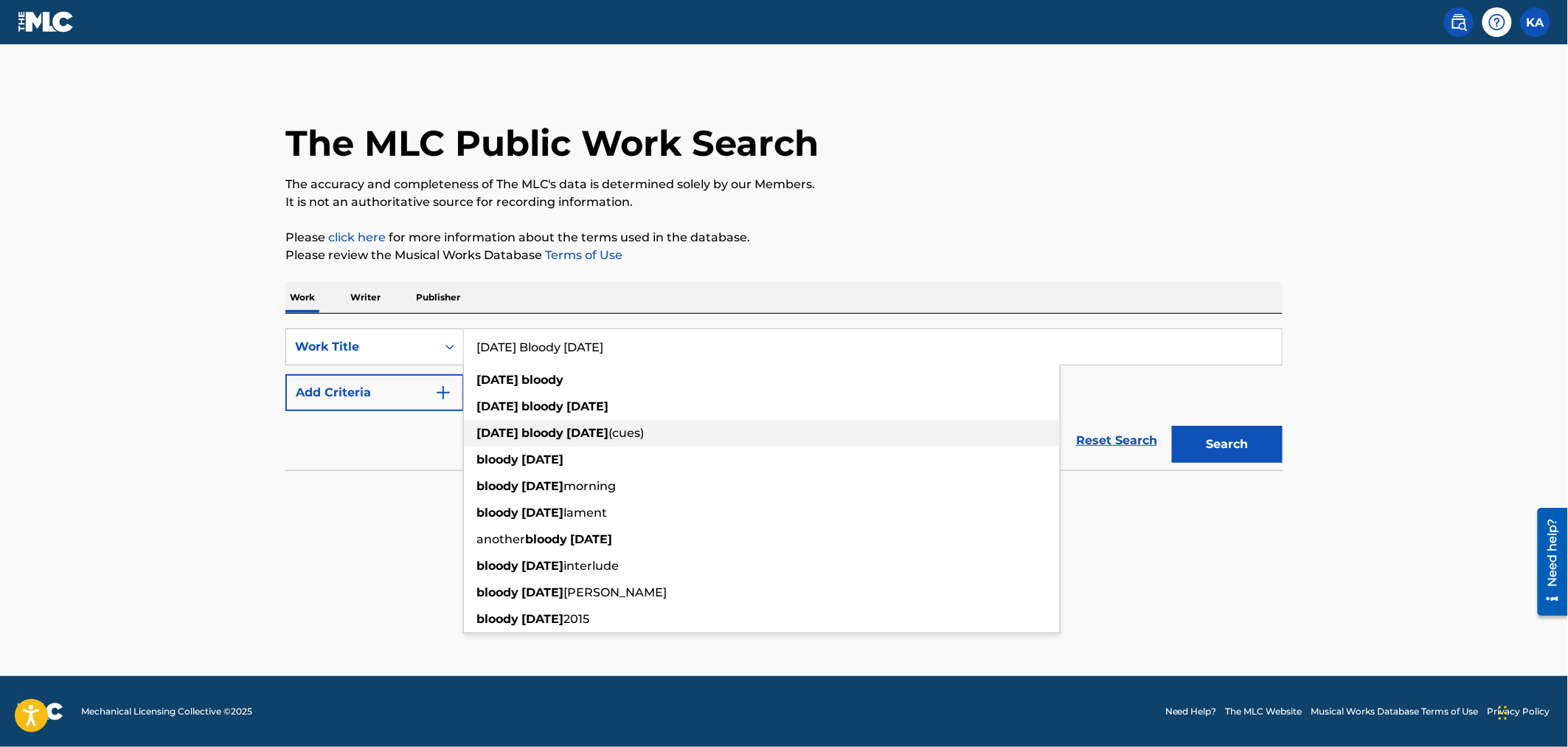
click at [600, 429] on strong "[DATE]" at bounding box center [587, 433] width 42 height 14
type input "[DATE] bloody [DATE] (cues)"
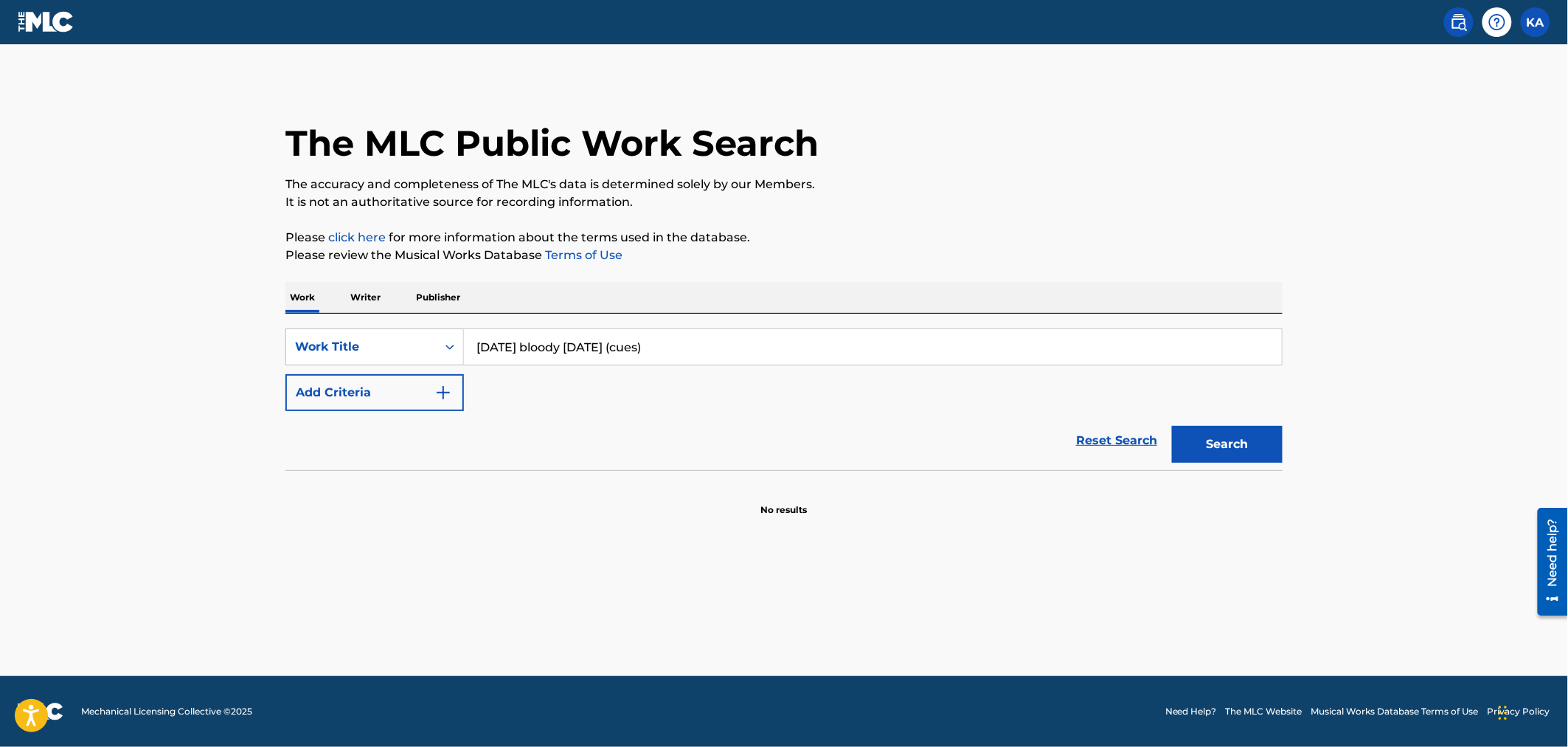
click at [1200, 457] on button "Search" at bounding box center [1227, 444] width 111 height 37
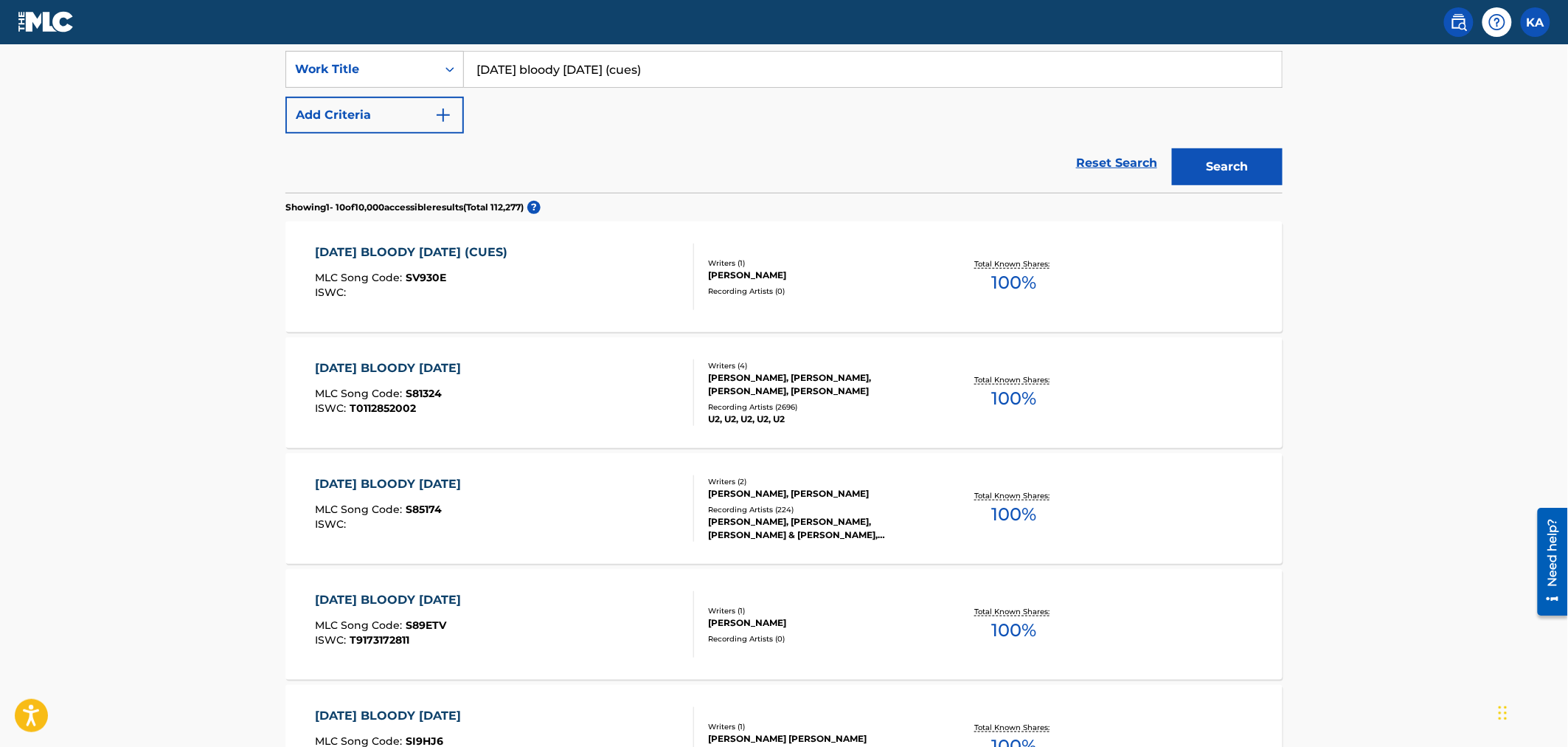
scroll to position [288, 0]
